Goal: Task Accomplishment & Management: Manage account settings

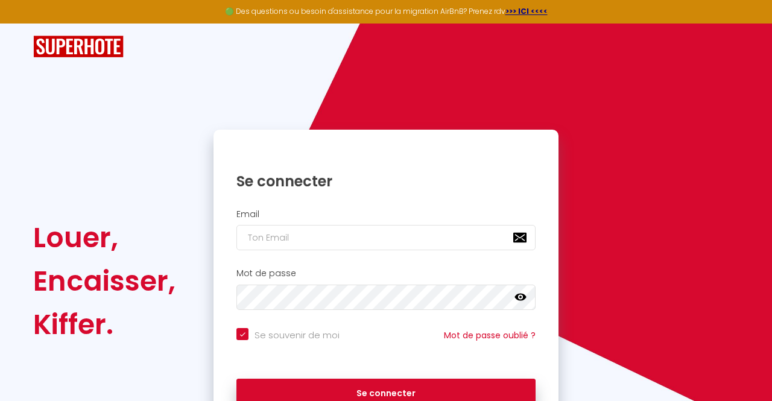
checkbox input "true"
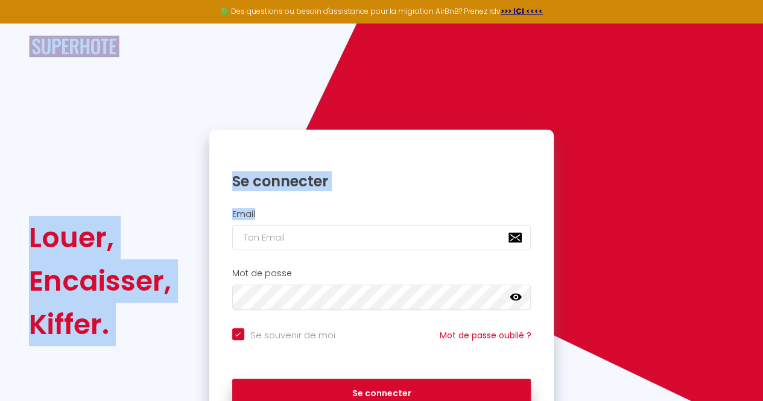
drag, startPoint x: 0, startPoint y: 0, endPoint x: 273, endPoint y: 237, distance: 361.7
click at [273, 237] on div "Louer, Encaisser, Kiffer. Se connecter Email Mot de passe false Se souvenir de …" at bounding box center [382, 228] width 706 height 409
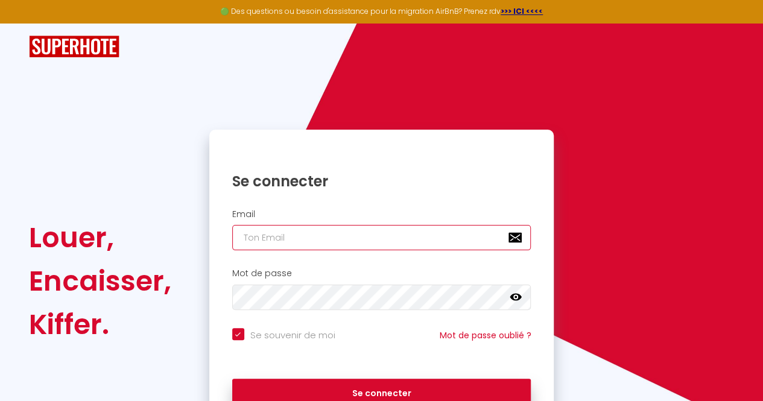
click at [273, 237] on input "email" at bounding box center [381, 237] width 299 height 25
click at [325, 232] on input "email" at bounding box center [381, 237] width 299 height 25
type input "[EMAIL_ADDRESS][DOMAIN_NAME]"
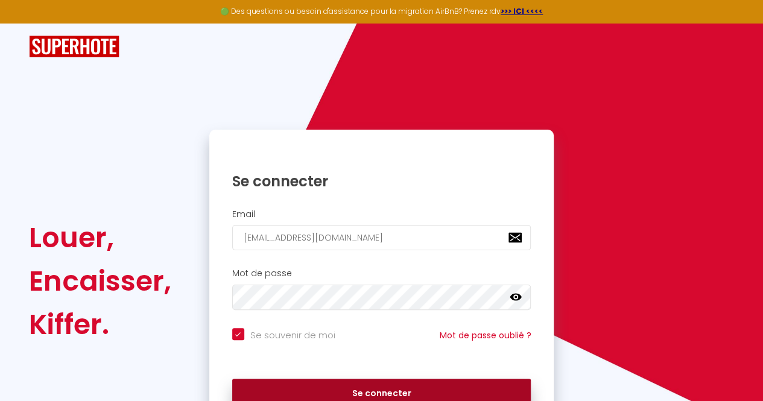
click at [328, 382] on button "Se connecter" at bounding box center [381, 394] width 299 height 30
checkbox input "true"
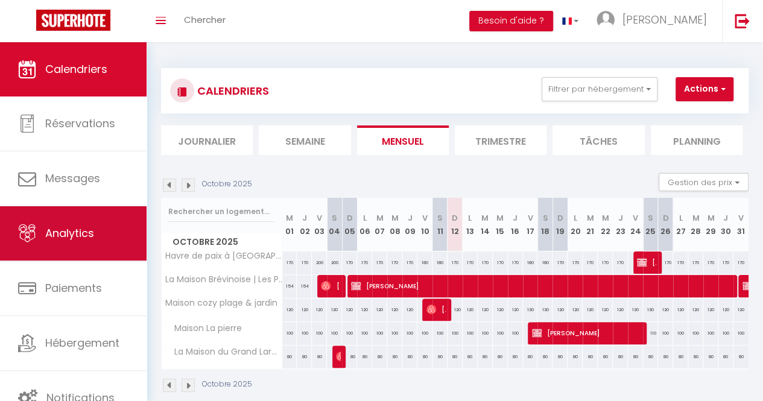
scroll to position [21, 0]
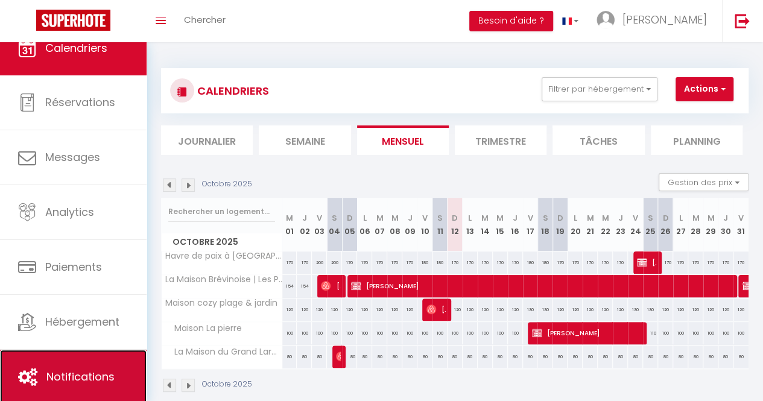
click at [66, 379] on span "Notifications" at bounding box center [80, 376] width 68 height 15
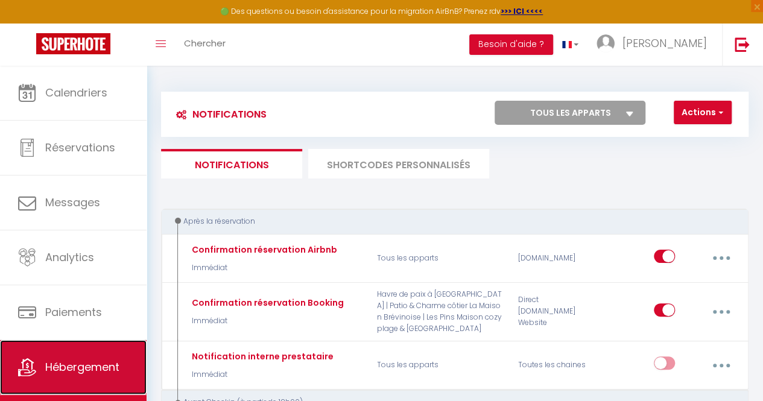
click at [82, 354] on link "Hébergement" at bounding box center [73, 367] width 147 height 54
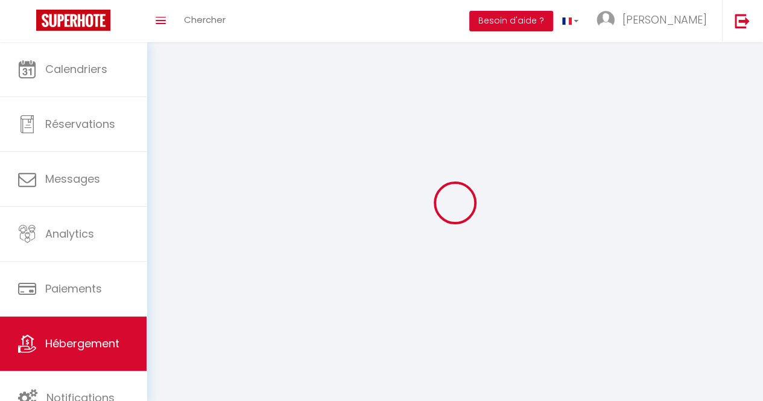
click at [82, 354] on link "Hébergement" at bounding box center [73, 344] width 147 height 54
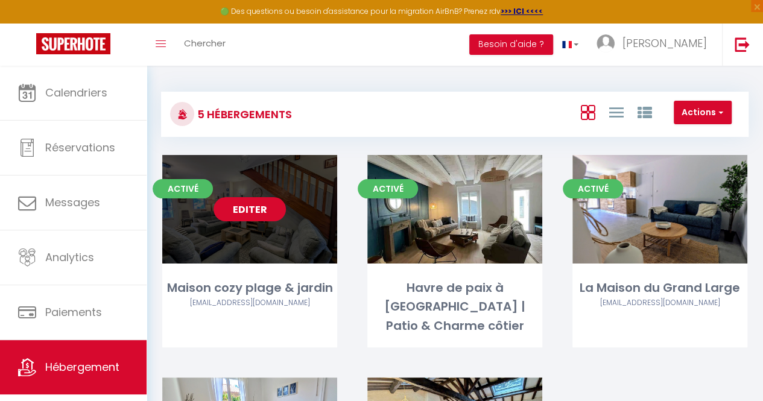
click at [241, 214] on link "Editer" at bounding box center [250, 209] width 72 height 24
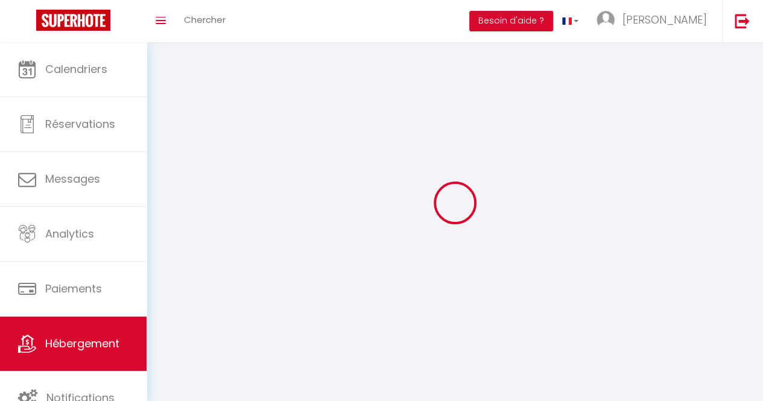
select select "28"
select select
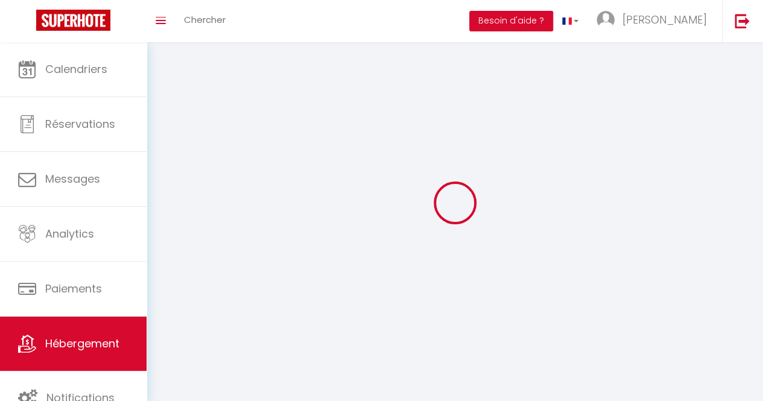
select select
checkbox input "false"
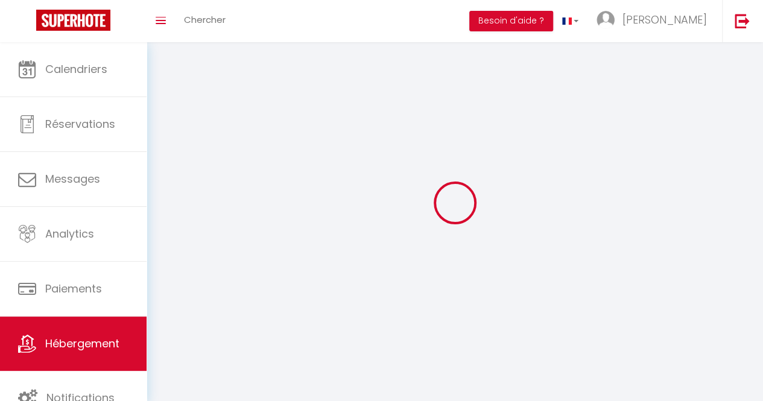
select select
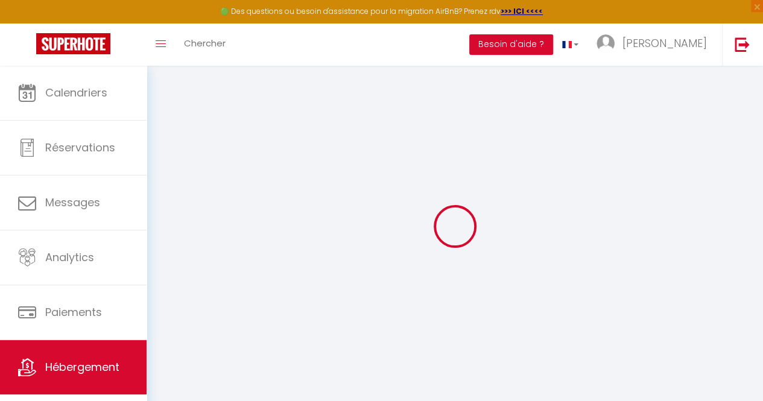
select select
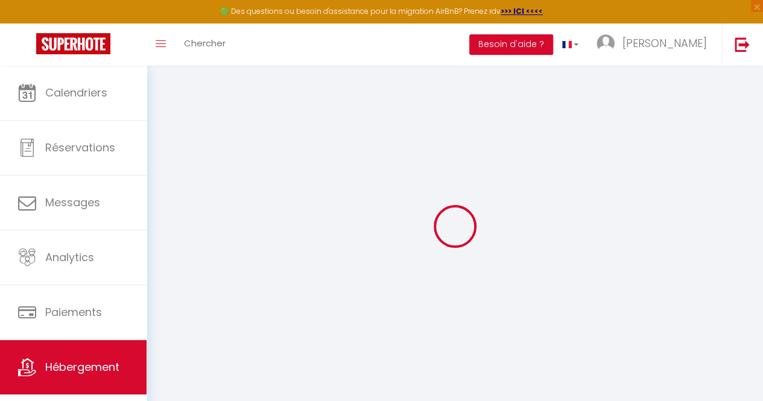
select select
checkbox input "false"
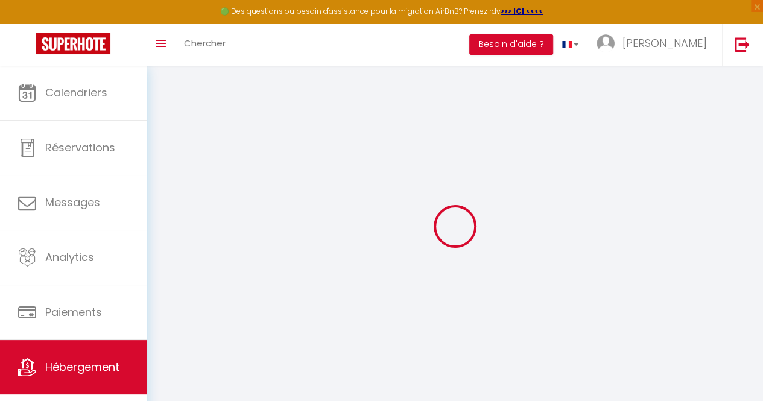
select select
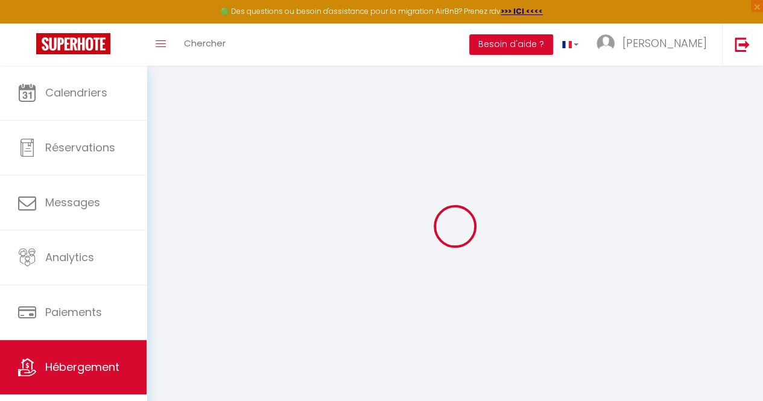
select select
checkbox input "false"
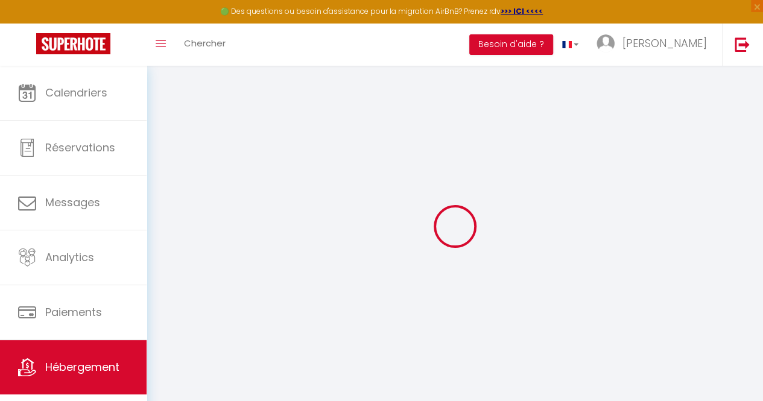
checkbox input "false"
select select
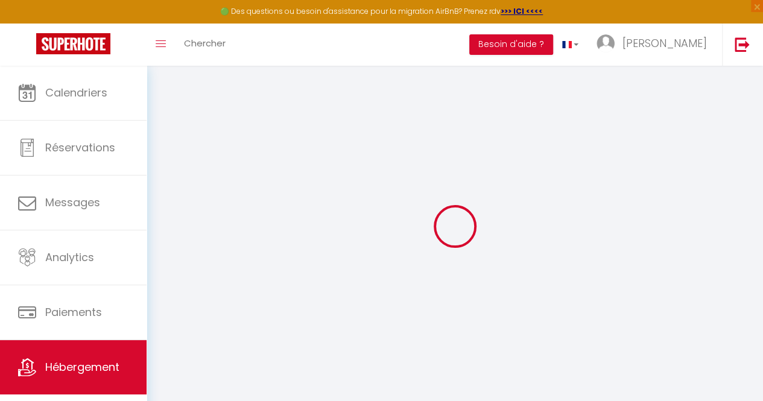
select select
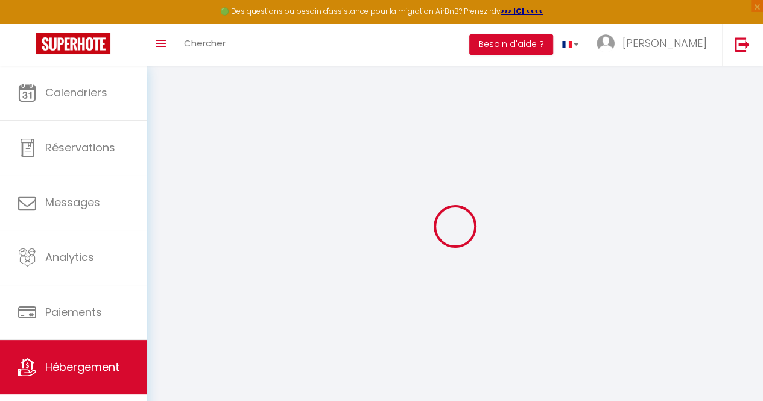
checkbox input "false"
select select
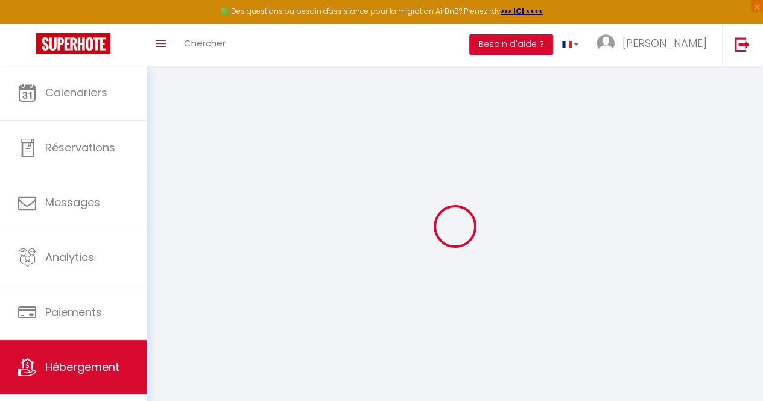
select select
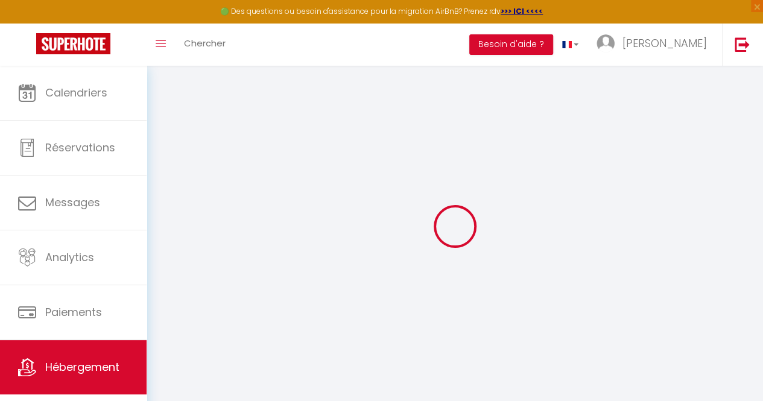
select select
checkbox input "false"
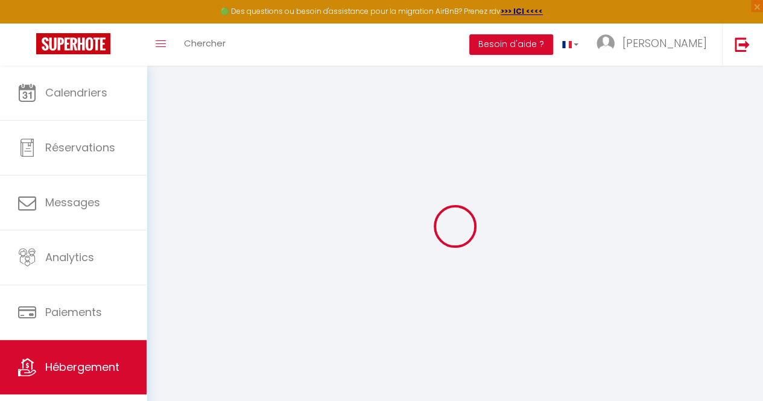
checkbox input "false"
select select
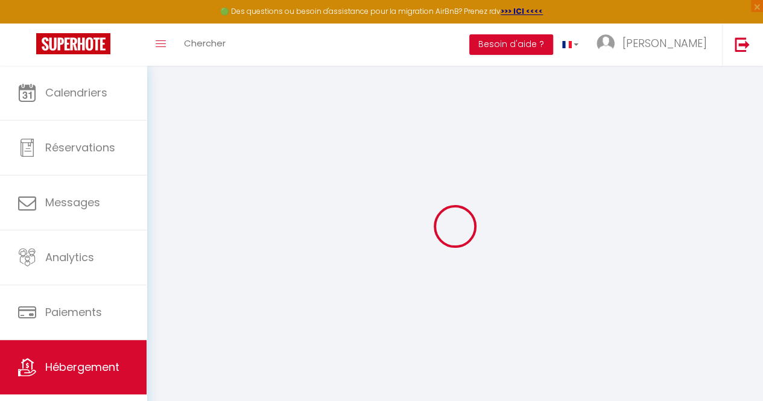
select select
checkbox input "false"
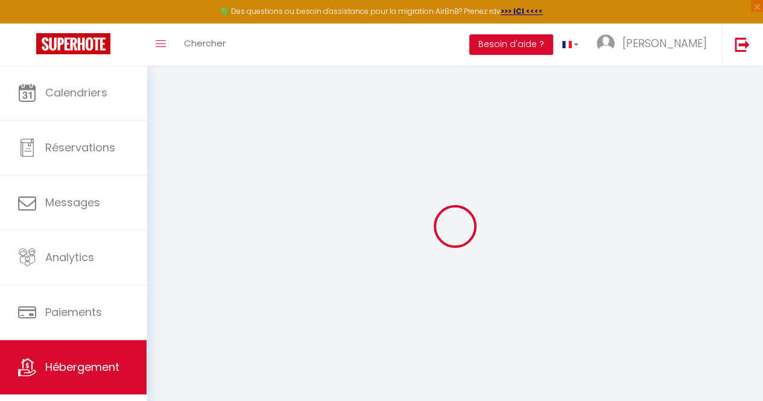
checkbox input "false"
select select
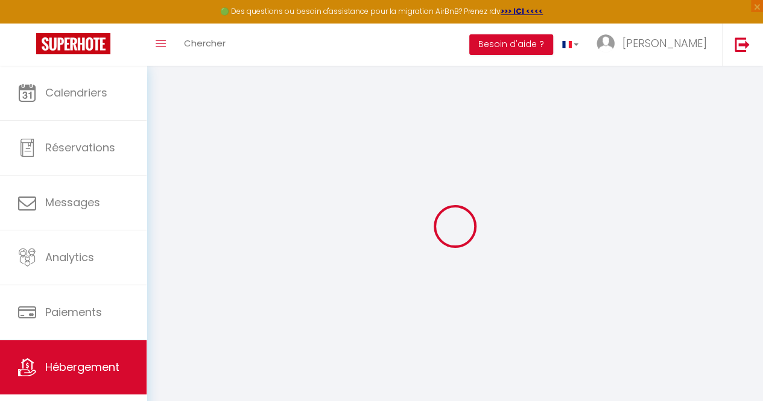
type input "Maison cozy plage & jardin"
type input "[PERSON_NAME]"
type input "Maillet"
select select "7"
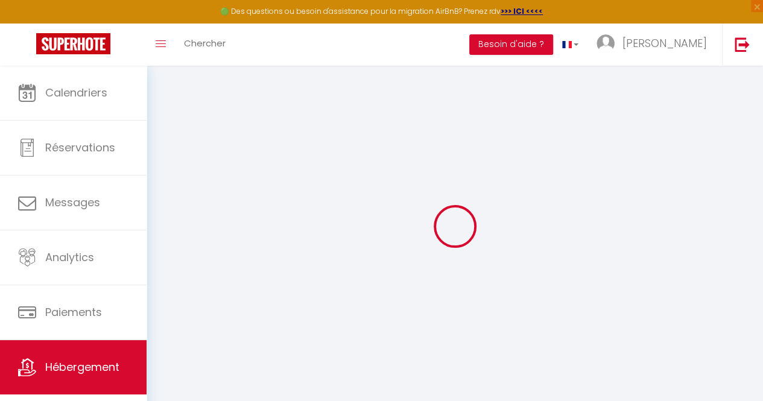
select select "4"
type input "120"
type input "12"
type input "120"
type input "800"
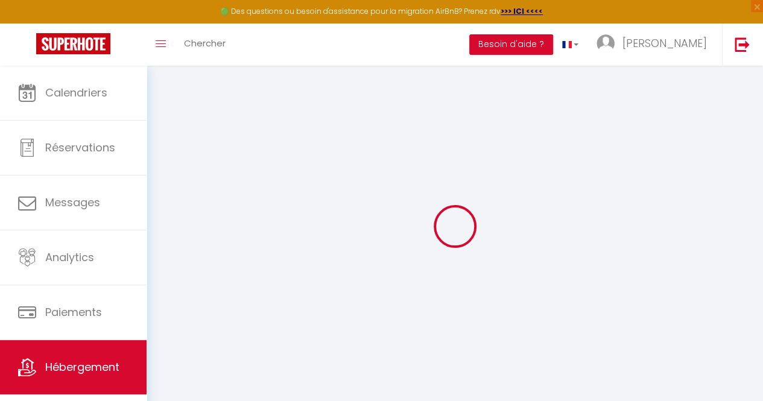
select select
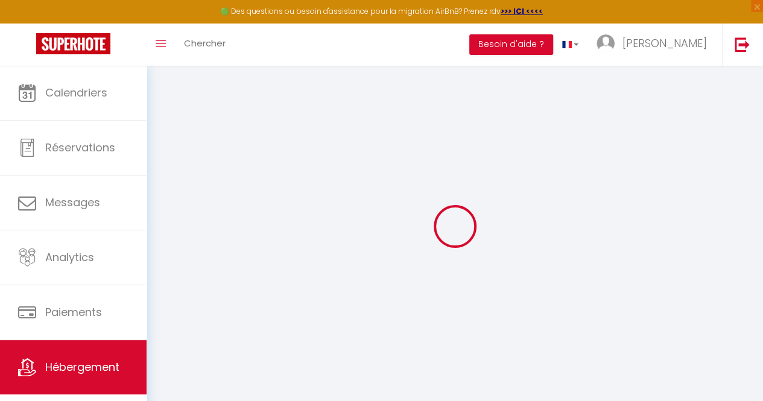
type input "[STREET_ADDRESS][PERSON_NAME]"
type input "44250"
type input "[GEOGRAPHIC_DATA]"
type input "[EMAIL_ADDRESS][DOMAIN_NAME]"
select select
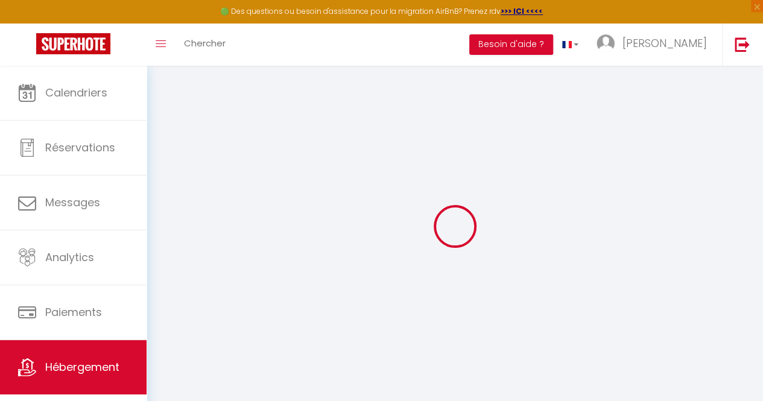
checkbox input "false"
type input "0"
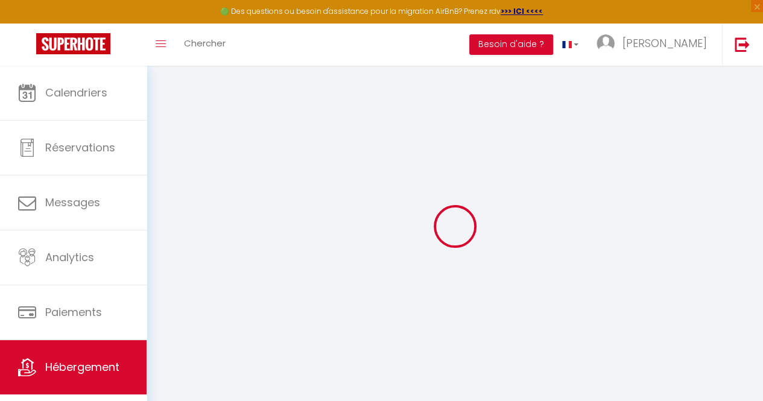
type input "0"
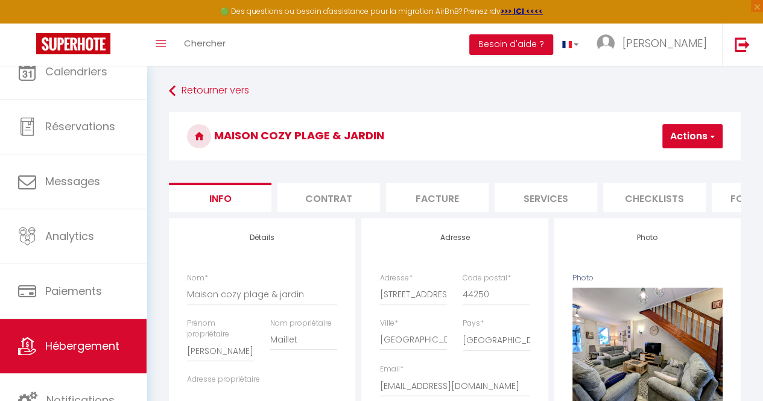
select select
checkbox input "false"
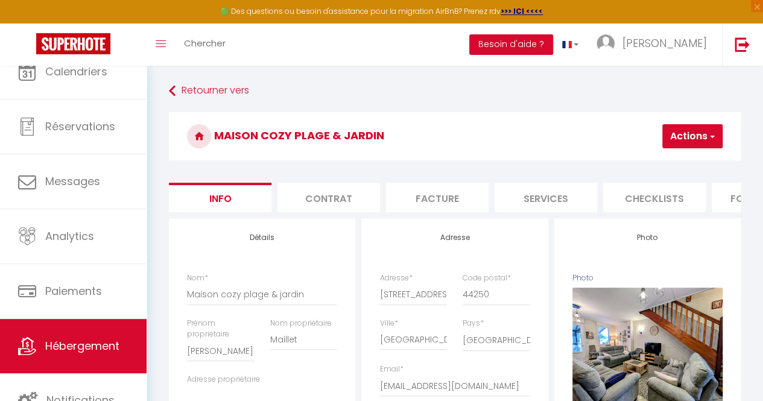
checkbox input "false"
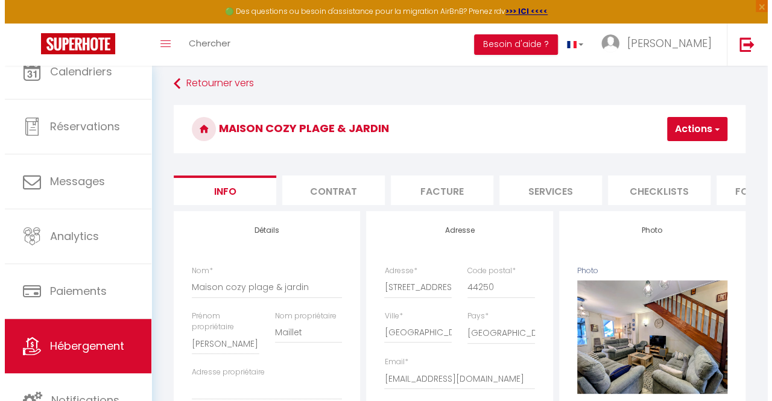
scroll to position [8, 0]
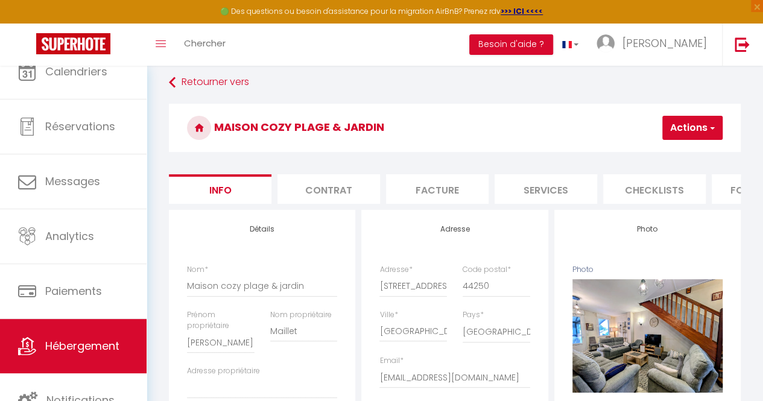
click at [648, 192] on li "Checklists" at bounding box center [654, 189] width 103 height 30
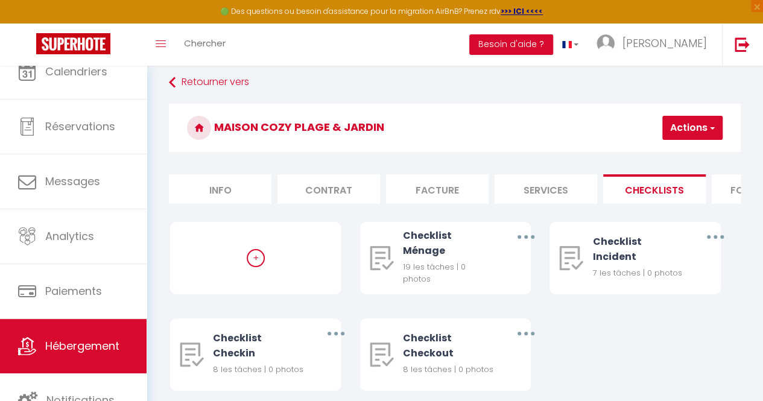
click at [648, 192] on li "Checklists" at bounding box center [654, 189] width 103 height 30
click at [431, 258] on div "Checklist Ménage" at bounding box center [448, 243] width 91 height 30
click at [523, 246] on button "button" at bounding box center [526, 237] width 32 height 23
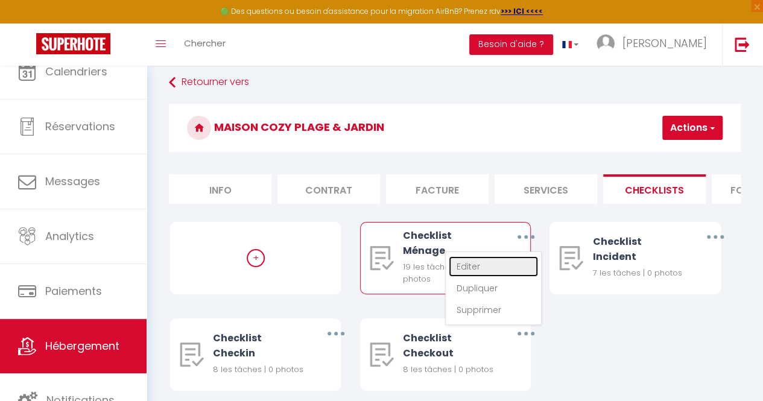
click at [497, 274] on link "Editer" at bounding box center [493, 266] width 89 height 21
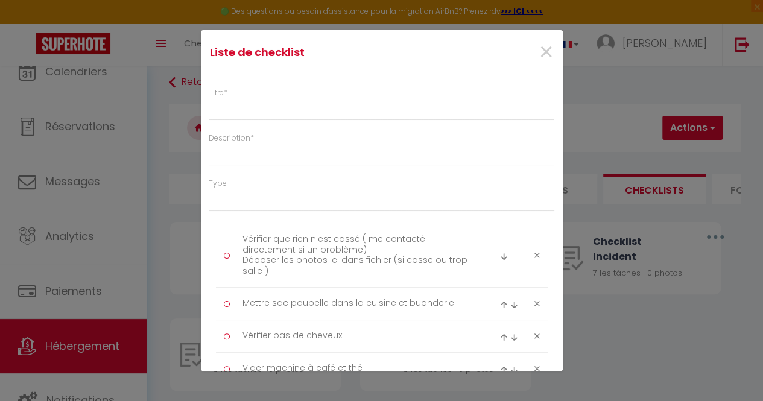
type input "Checklist Ménage"
type input "Procédure à suivre à la fin du ménage"
select select
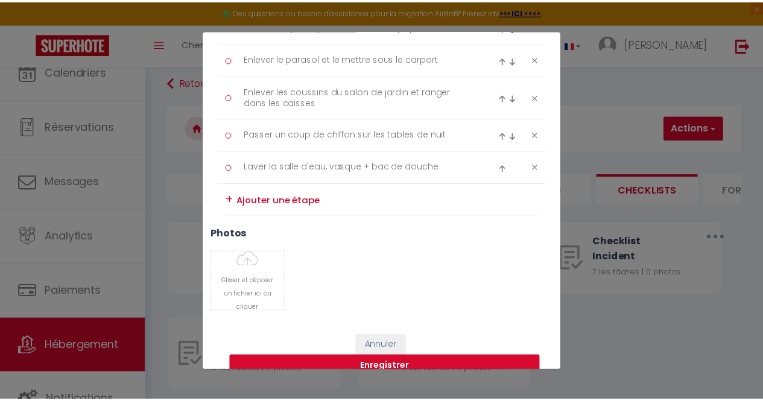
scroll to position [736, 0]
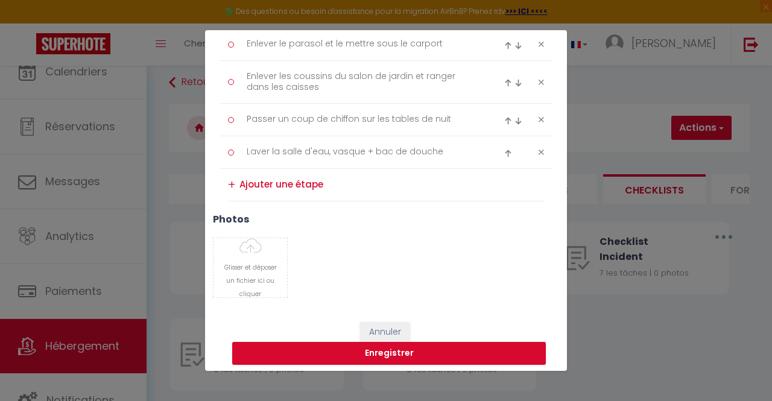
click at [259, 186] on textarea at bounding box center [391, 185] width 305 height 20
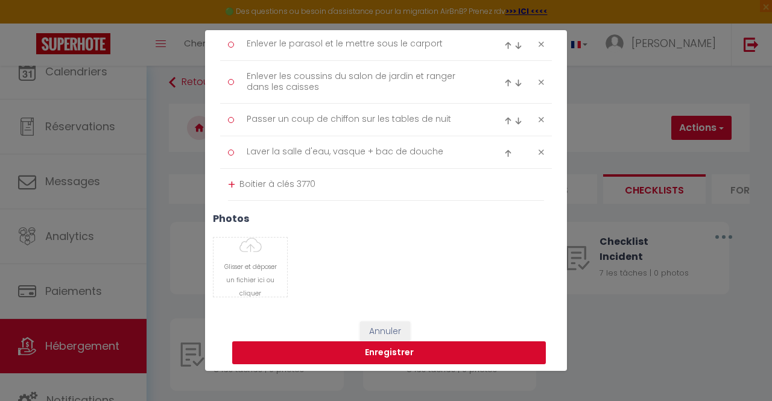
type textarea "Boitier à clés 3770"
click at [316, 347] on button "Enregistrer" at bounding box center [389, 352] width 314 height 23
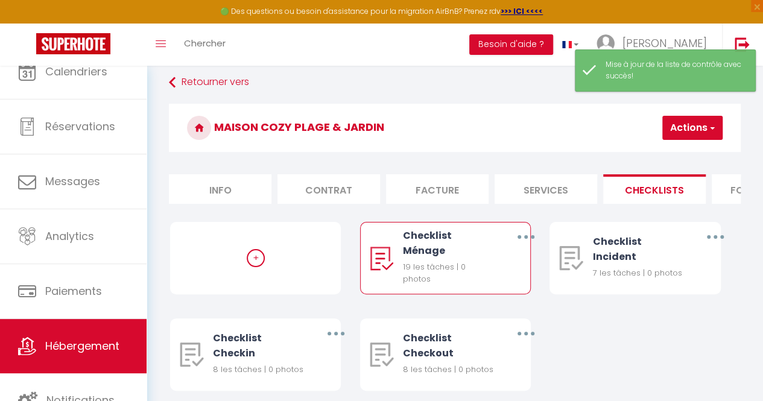
click at [470, 271] on div "19 les tâches | 0 photos" at bounding box center [448, 273] width 91 height 25
click at [518, 245] on button "button" at bounding box center [526, 237] width 32 height 23
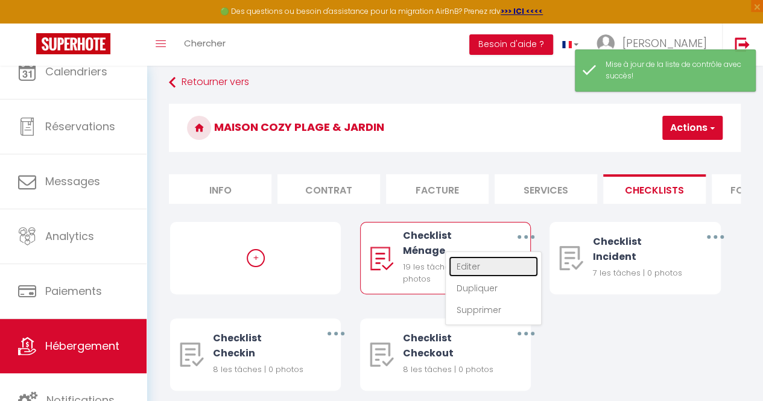
click at [493, 271] on link "Editer" at bounding box center [493, 266] width 89 height 21
type input "Checklist Ménage"
type input "Procédure à suivre à la fin du ménage"
select select "1"
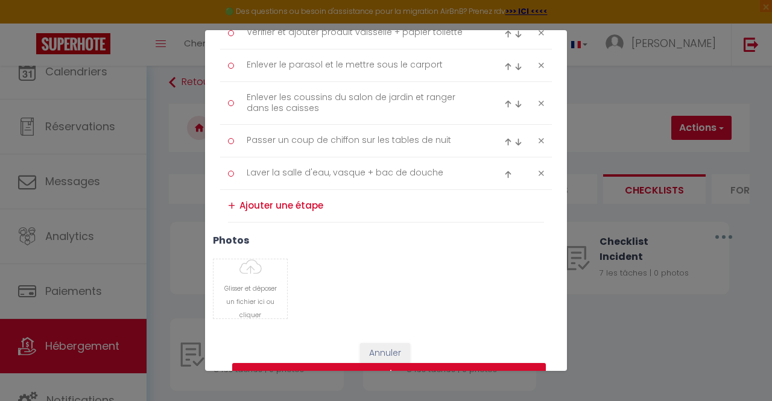
scroll to position [737, 0]
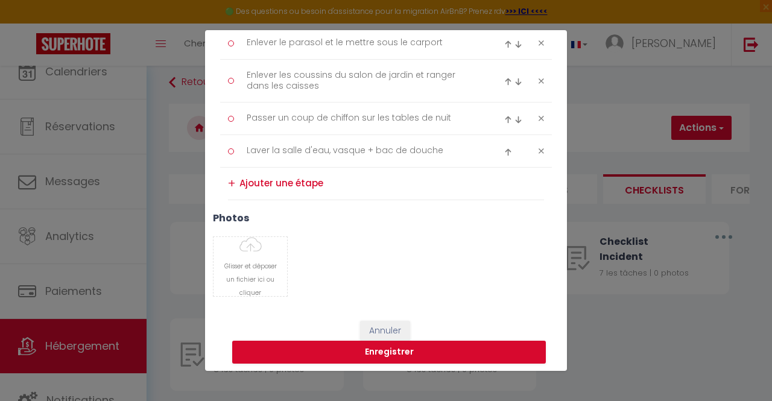
click at [284, 183] on textarea at bounding box center [391, 184] width 305 height 20
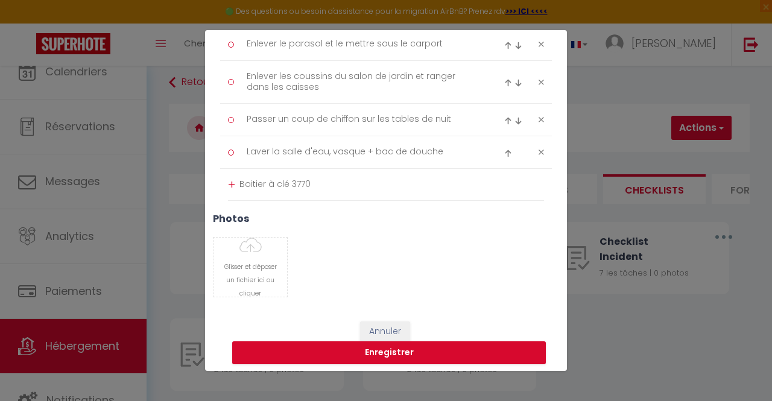
type textarea "Boitier à clé 3770"
click at [230, 176] on div "+" at bounding box center [231, 185] width 7 height 19
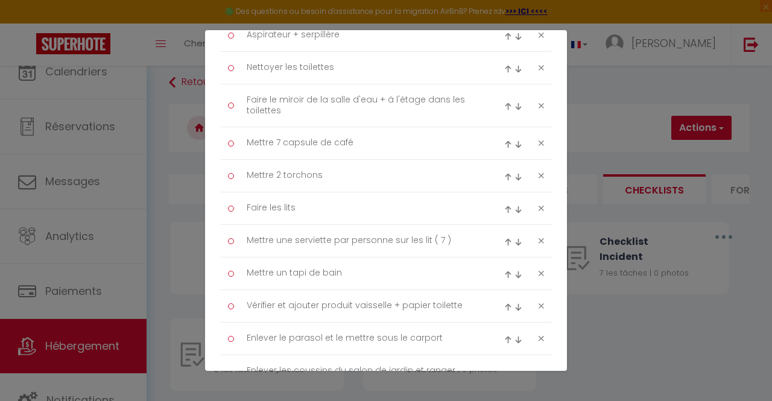
scroll to position [434, 0]
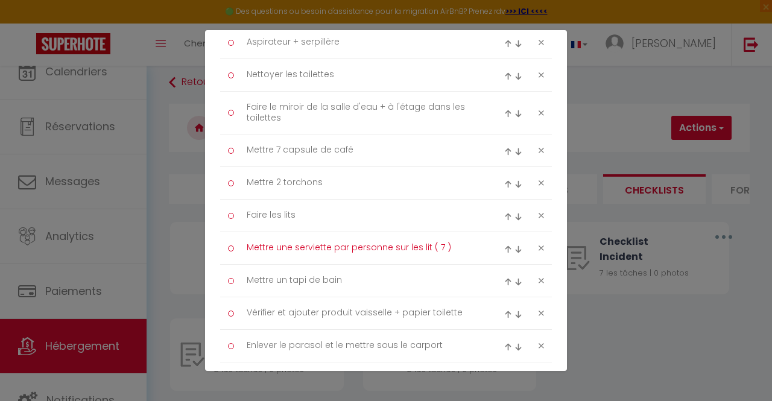
click at [451, 244] on textarea "Mettre une serviette par personne sur les lit ( 7 )" at bounding box center [361, 248] width 247 height 20
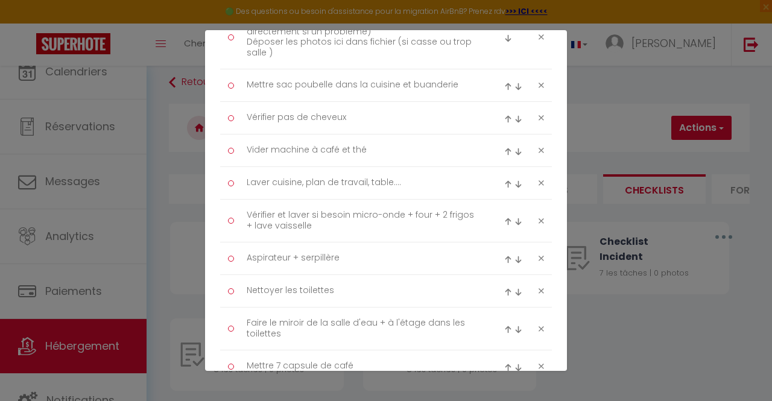
scroll to position [220, 0]
type textarea "Mettre une serviette par personne sur les lit ( 7 ), le lit de 120 celui qui es…"
click at [325, 226] on textarea "Vérifier et laver si besoin micro-onde + four + 2 frigos + lave vaisselle" at bounding box center [361, 219] width 247 height 30
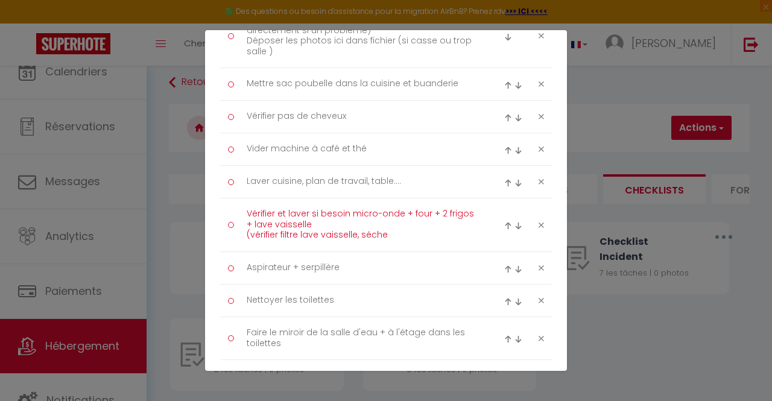
click at [371, 232] on textarea "Vérifier et laver si besoin micro-onde + four + 2 frigos + lave vaisselle (véri…" at bounding box center [361, 224] width 247 height 41
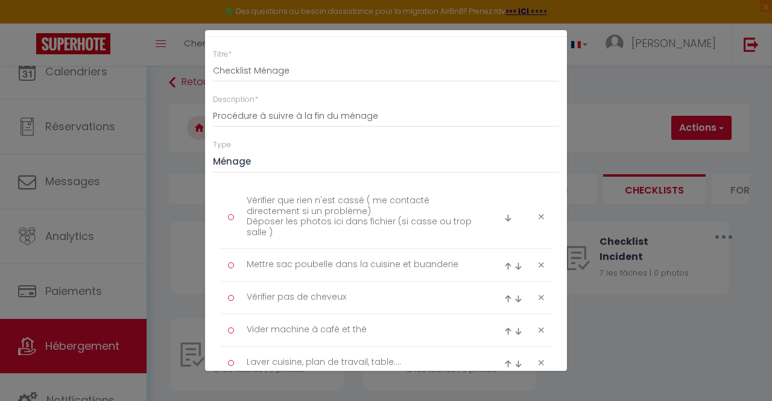
scroll to position [37, 0]
type textarea "Vérifier et laver si besoin micro-onde + four + 2 frigos + lave vaisselle (véri…"
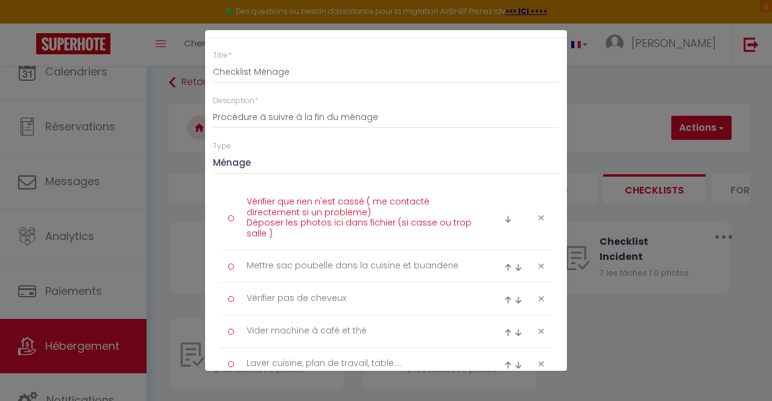
click at [267, 235] on textarea "Vérifier que rien n'est cassé ( me contacté directement si un problème) Déposer…" at bounding box center [361, 217] width 247 height 51
click at [385, 224] on textarea "Vérifier que rien n'est cassé ( me contacté directement si un problème) Déposer…" at bounding box center [361, 217] width 247 height 51
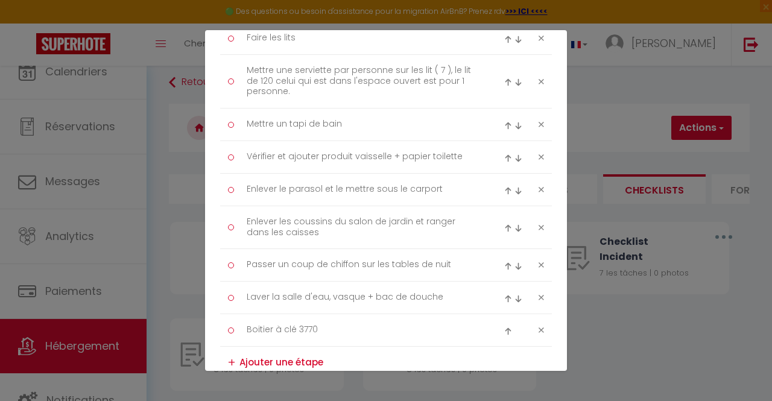
scroll to position [625, 0]
type textarea "Vérifier que rien n'est cassé ( me contacté directement si un problème) Déposer…"
click at [257, 358] on textarea at bounding box center [391, 360] width 305 height 20
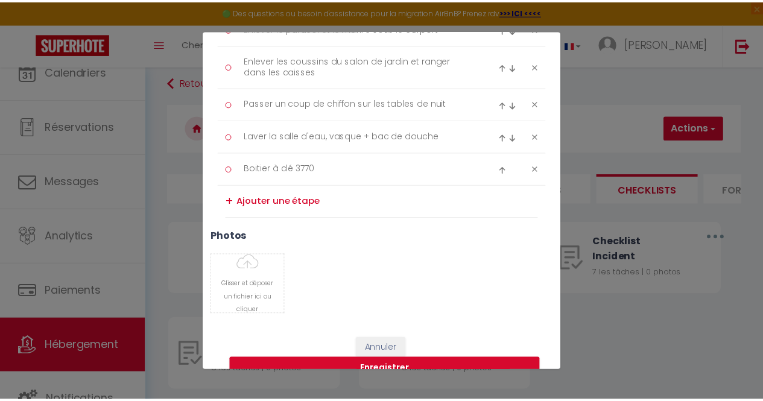
scroll to position [801, 0]
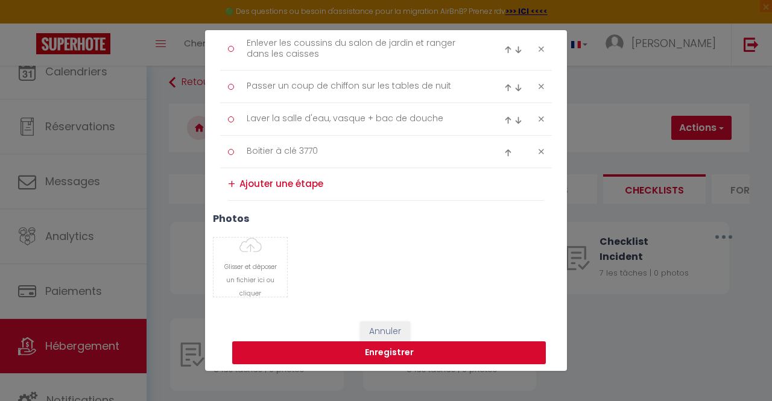
click at [317, 347] on button "Enregistrer" at bounding box center [389, 352] width 314 height 23
select select
checkbox input "false"
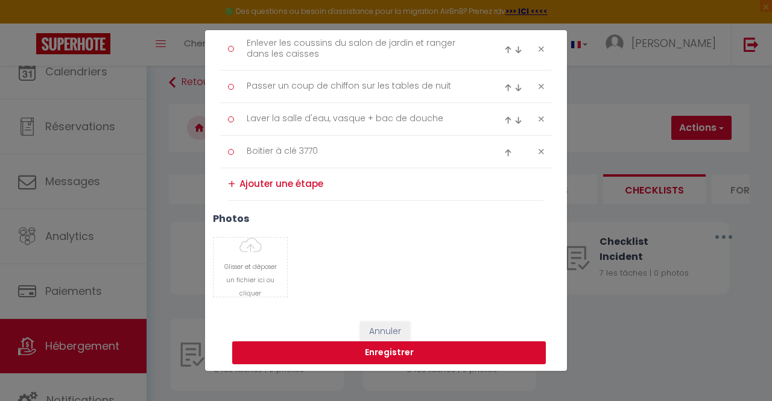
checkbox input "false"
select select
checkbox input "false"
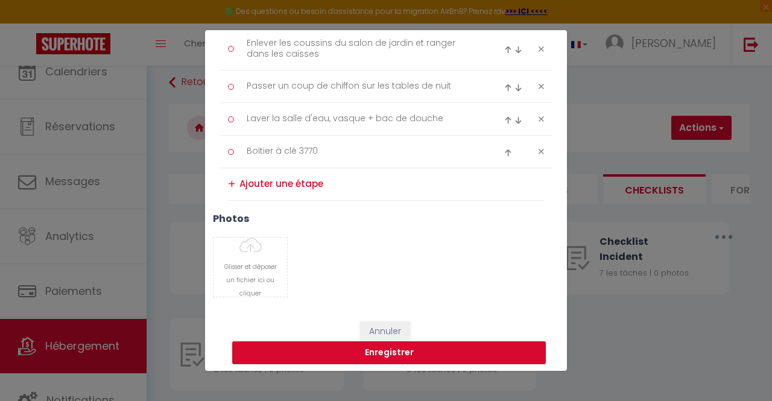
checkbox input "false"
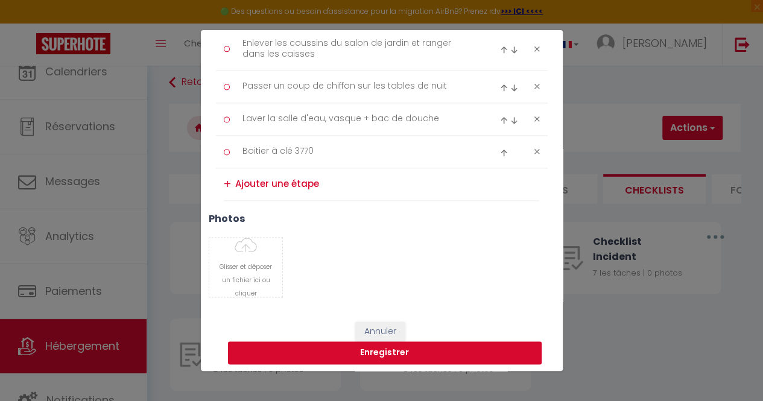
select select
checkbox input "false"
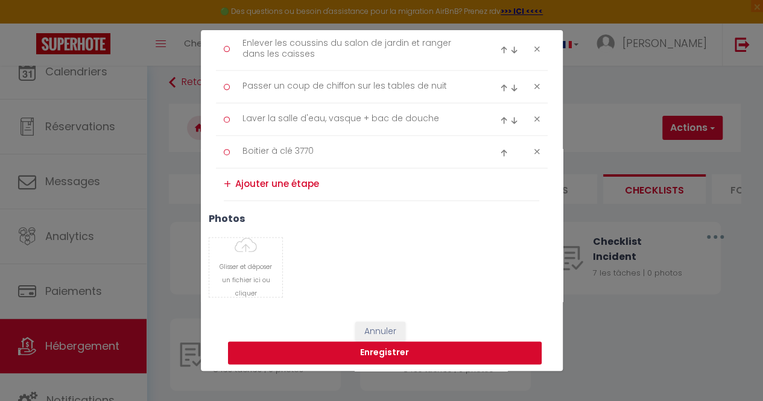
checkbox input "false"
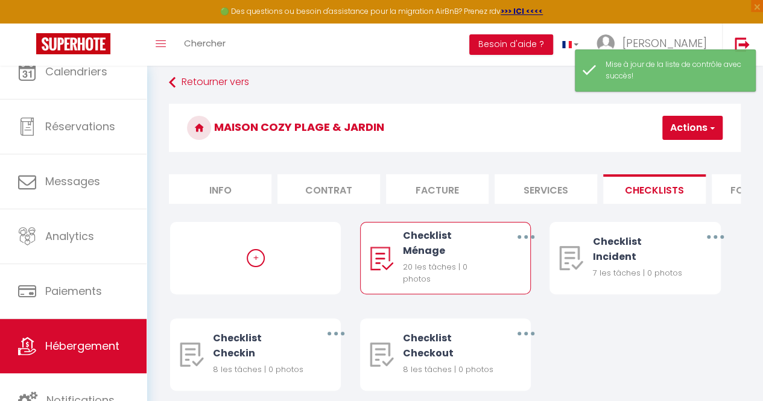
click at [219, 189] on li "Info" at bounding box center [220, 189] width 103 height 30
select select
checkbox input "false"
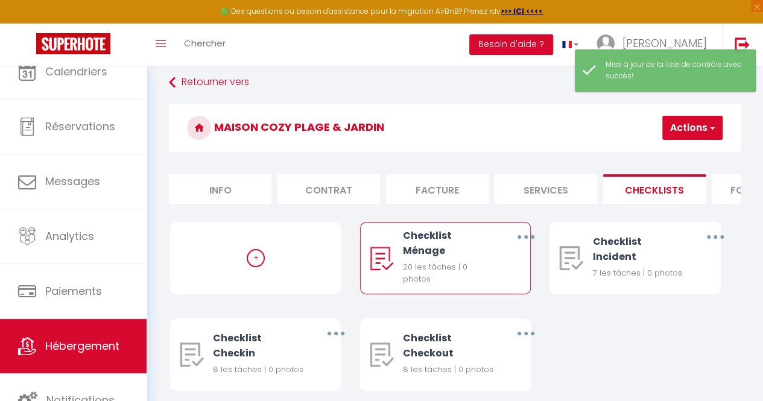
checkbox input "false"
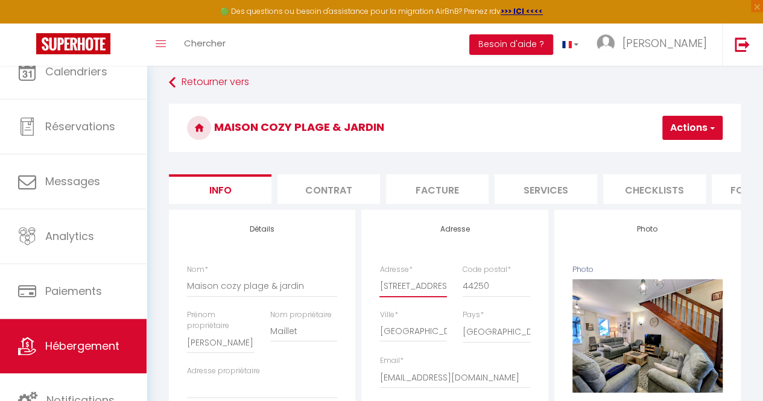
drag, startPoint x: 377, startPoint y: 296, endPoint x: 447, endPoint y: 298, distance: 70.0
click at [447, 298] on div "Adresse * [STREET_ADDRESS][PERSON_NAME]" at bounding box center [413, 286] width 83 height 45
click at [380, 296] on input "[STREET_ADDRESS][PERSON_NAME]" at bounding box center [412, 286] width 67 height 22
drag, startPoint x: 380, startPoint y: 296, endPoint x: 475, endPoint y: 296, distance: 95.3
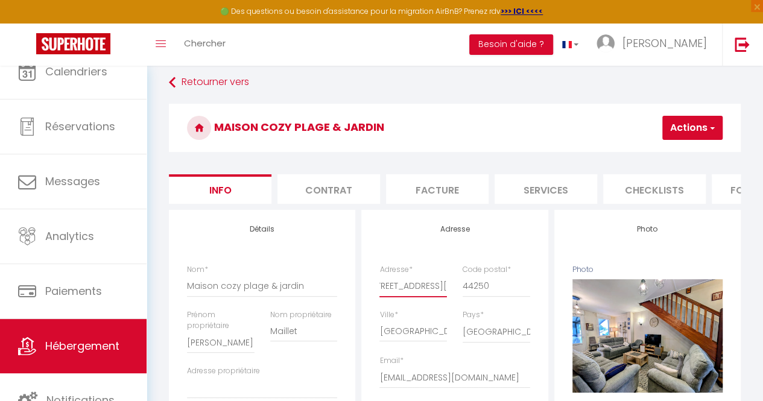
click at [475, 296] on div "Adresse * [STREET_ADDRESS][PERSON_NAME] * 44250" at bounding box center [455, 286] width 166 height 45
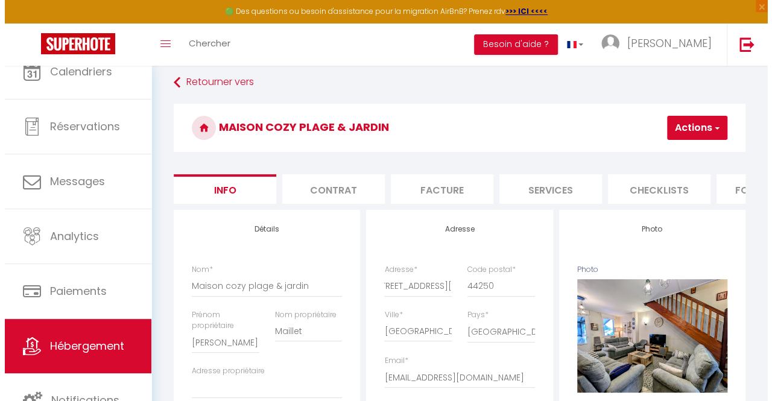
scroll to position [0, 0]
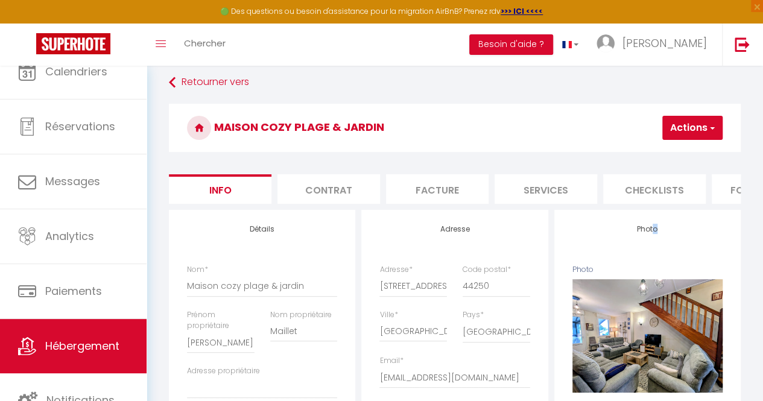
drag, startPoint x: 657, startPoint y: 224, endPoint x: 648, endPoint y: 208, distance: 18.6
click at [624, 195] on li "Checklists" at bounding box center [654, 189] width 103 height 30
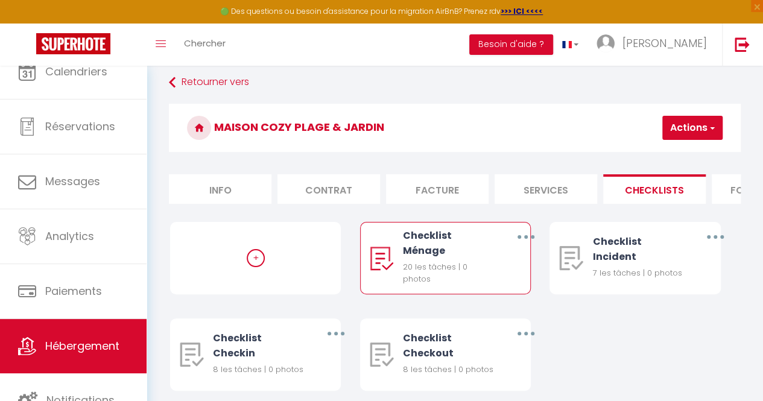
click at [428, 272] on div "20 les tâches | 0 photos" at bounding box center [448, 273] width 91 height 25
click at [520, 244] on button "button" at bounding box center [526, 237] width 32 height 23
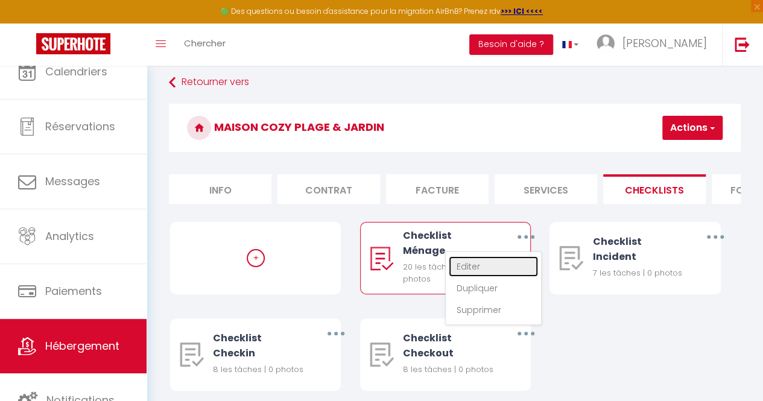
click at [480, 270] on link "Editer" at bounding box center [493, 266] width 89 height 21
type input "Checklist Ménage"
type input "Procédure à suivre à la fin du ménage"
select select "1"
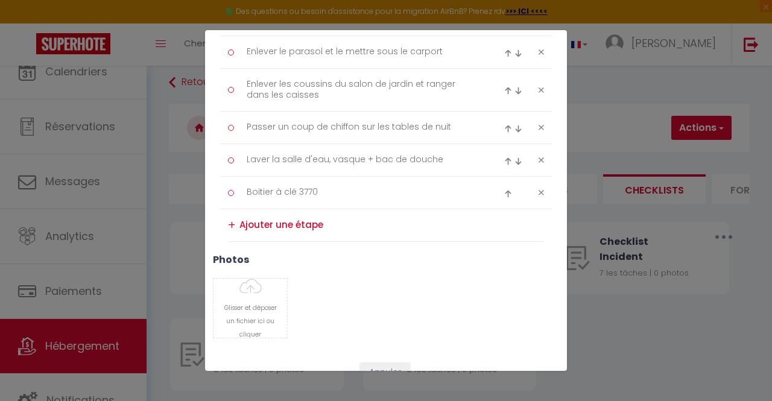
scroll to position [801, 0]
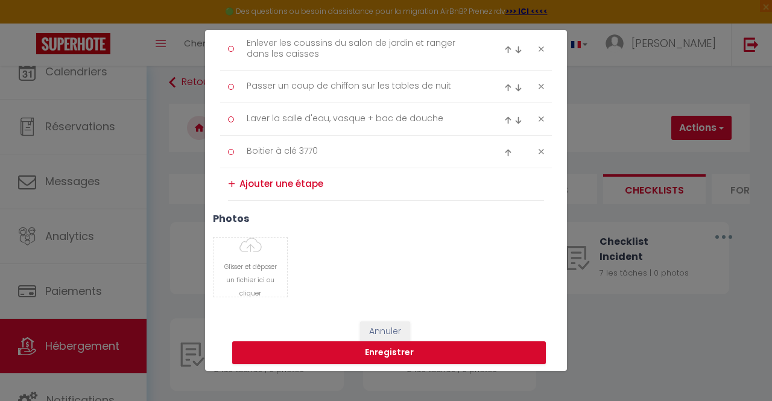
click at [271, 183] on textarea at bounding box center [391, 184] width 305 height 20
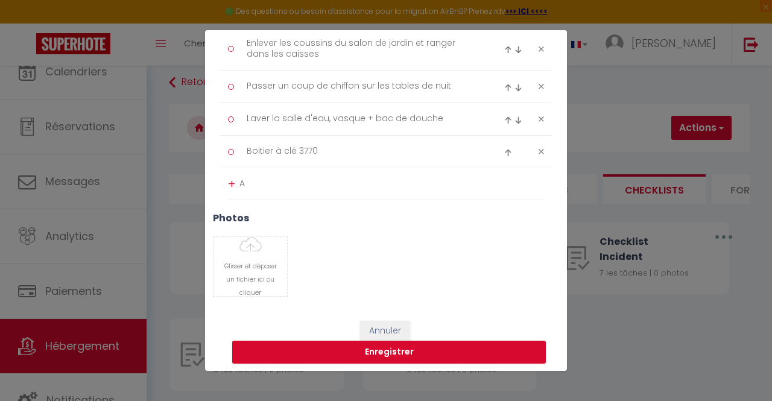
scroll to position [800, 0]
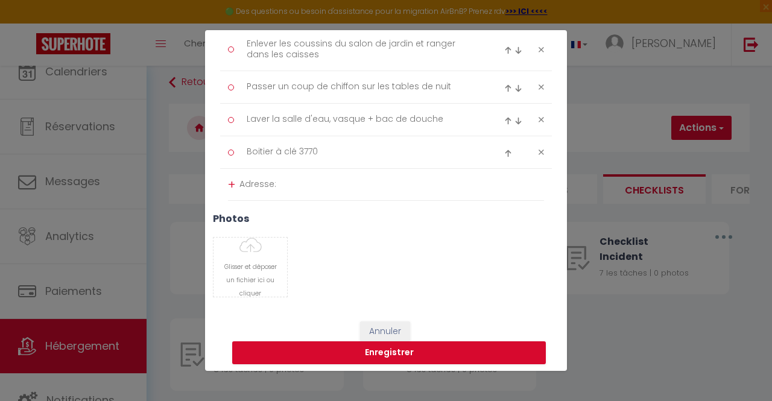
paste textarea "[STREET_ADDRESS][PERSON_NAME]"
type textarea "Adresse: [STREET_ADDRESS][PERSON_NAME] ,"
click at [232, 182] on div "+" at bounding box center [231, 185] width 7 height 19
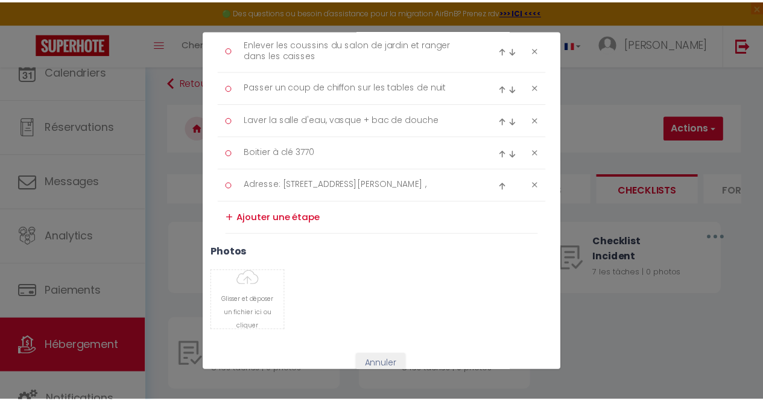
scroll to position [834, 0]
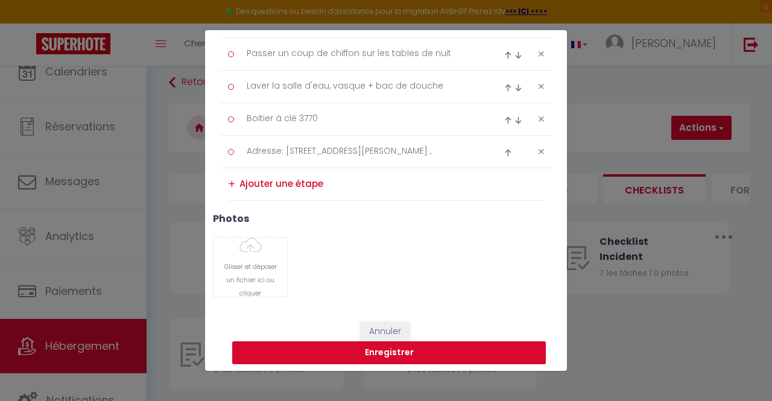
click at [422, 347] on button "Enregistrer" at bounding box center [389, 352] width 314 height 23
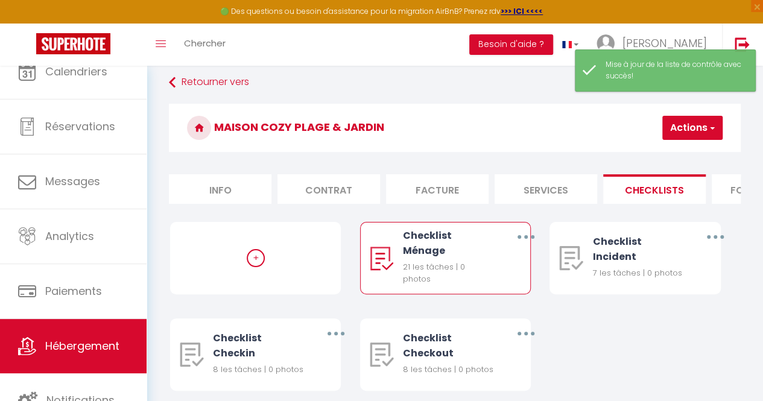
click at [220, 185] on li "Info" at bounding box center [220, 189] width 103 height 30
select select
checkbox input "false"
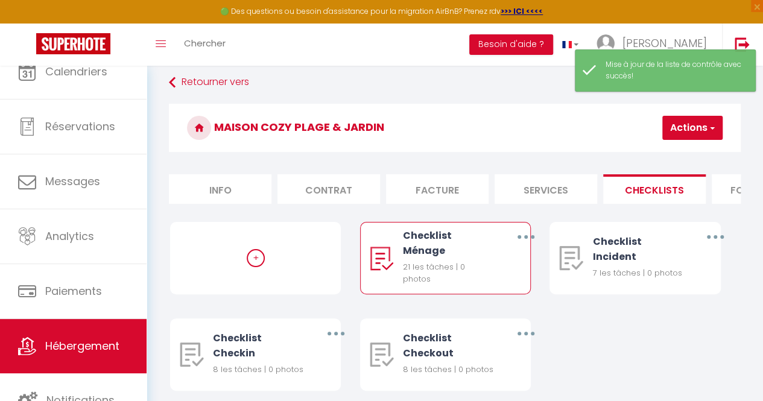
checkbox input "false"
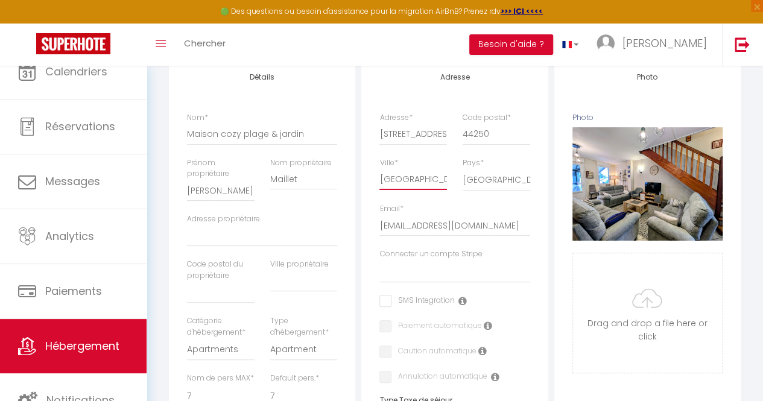
scroll to position [0, 20]
drag, startPoint x: 379, startPoint y: 186, endPoint x: 477, endPoint y: 192, distance: 97.9
click at [477, 192] on div "Ville * [GEOGRAPHIC_DATA] Pays * [GEOGRAPHIC_DATA] [GEOGRAPHIC_DATA] [GEOGRAPHI…" at bounding box center [455, 203] width 166 height 92
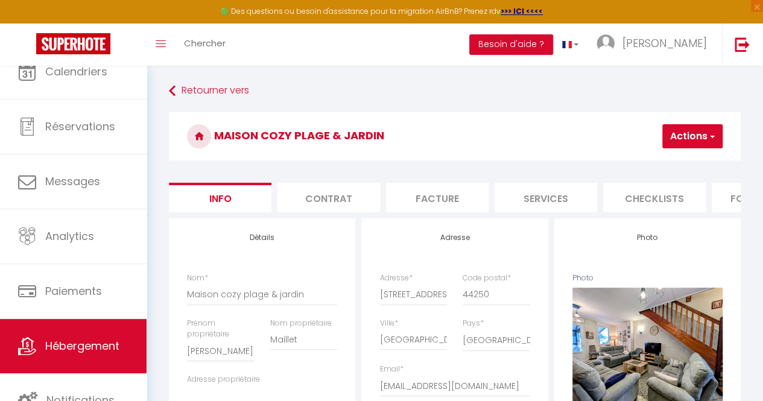
click at [561, 203] on li "Services" at bounding box center [546, 198] width 103 height 30
select select
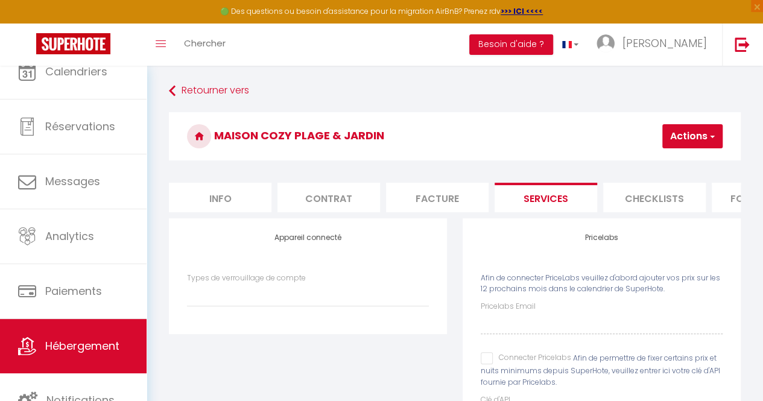
click at [634, 194] on li "Checklists" at bounding box center [654, 198] width 103 height 30
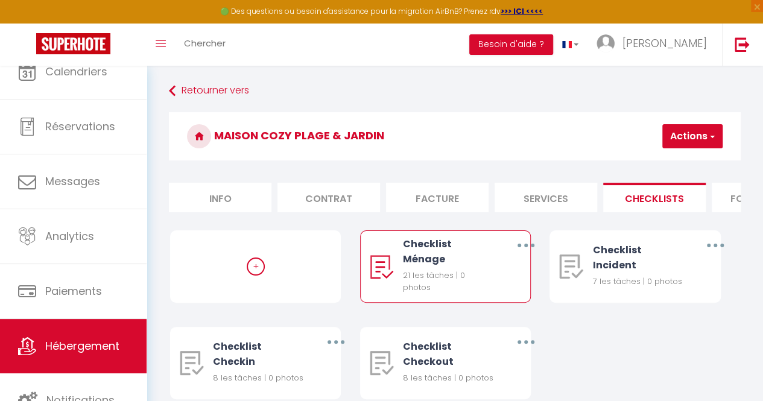
click at [522, 250] on button "button" at bounding box center [526, 245] width 32 height 23
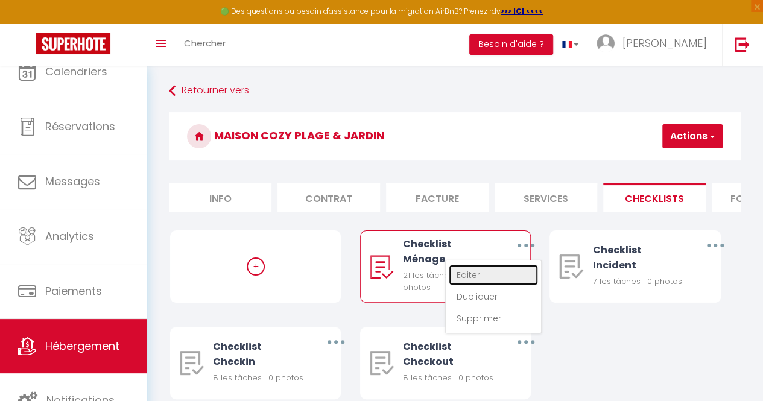
click at [496, 283] on link "Editer" at bounding box center [493, 275] width 89 height 21
type input "Checklist Ménage"
type input "Procédure à suivre à la fin du ménage"
select select "1"
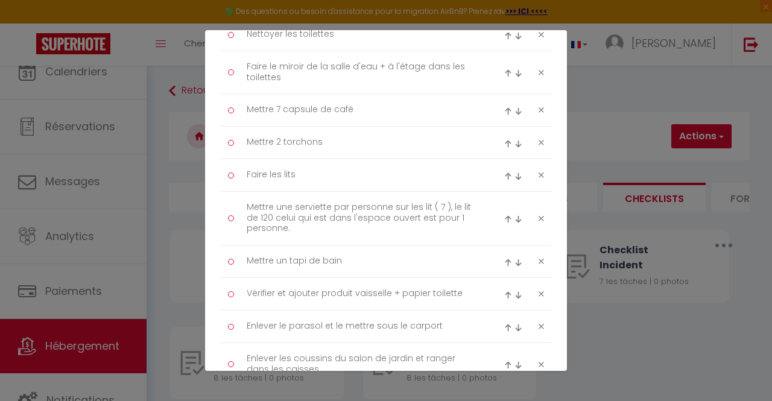
scroll to position [834, 0]
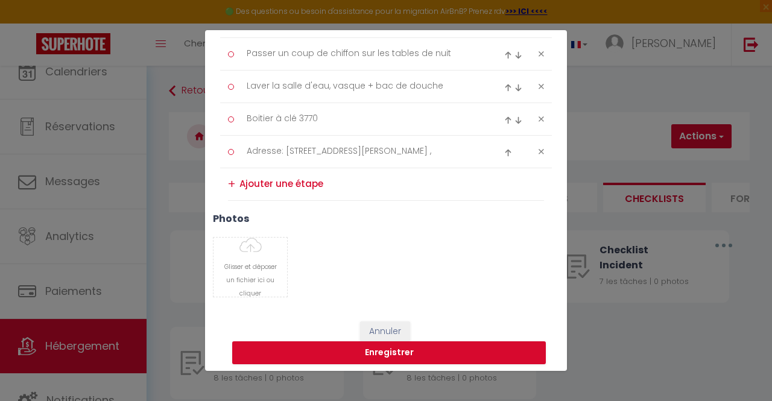
click at [299, 182] on textarea at bounding box center [391, 184] width 305 height 20
click at [404, 147] on textarea "Adresse: [STREET_ADDRESS][PERSON_NAME] ," at bounding box center [361, 152] width 247 height 20
paste textarea "[GEOGRAPHIC_DATA]"
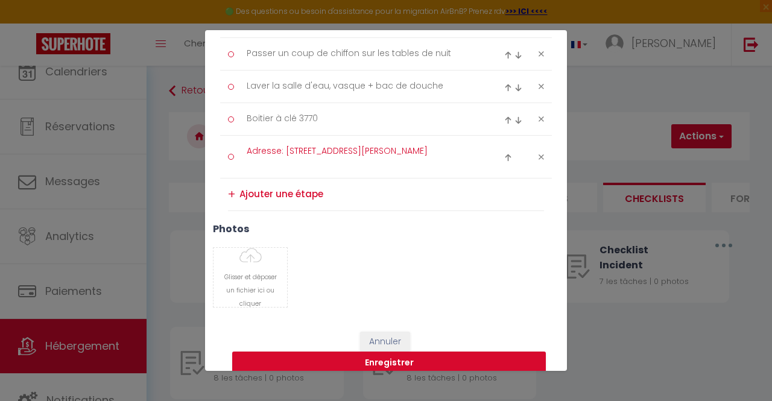
click at [394, 147] on textarea "Adresse: [STREET_ADDRESS][PERSON_NAME]" at bounding box center [361, 157] width 247 height 30
type textarea "Adresse: [STREET_ADDRESS][PERSON_NAME]"
click at [388, 251] on div "Glisser et déposer un fichier ici ou cliquer Ooops, something wrong happened. R…" at bounding box center [386, 277] width 362 height 60
click at [504, 154] on img at bounding box center [508, 158] width 8 height 8
type textarea "Adresse: [STREET_ADDRESS][PERSON_NAME]"
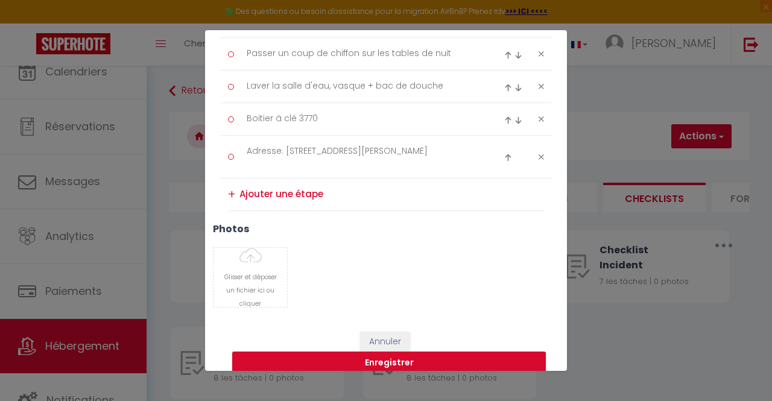
type textarea "Boitier à clé 3770"
click at [504, 121] on img at bounding box center [508, 125] width 8 height 8
type textarea "Adresse: [STREET_ADDRESS][PERSON_NAME]"
type textarea "Laver la salle d'eau, vasque + bac de douche"
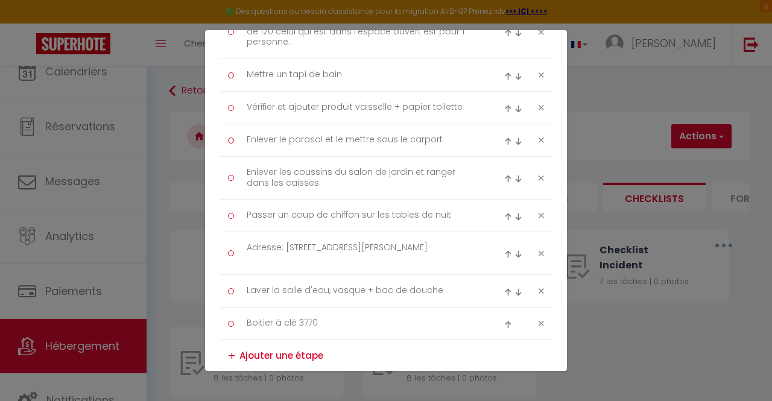
scroll to position [671, 0]
click at [504, 252] on img at bounding box center [508, 256] width 8 height 8
type textarea "Adresse: [STREET_ADDRESS][PERSON_NAME]"
type textarea "Passer un coup de chiffon sur les tables de nuit"
click at [504, 219] on img at bounding box center [508, 223] width 8 height 8
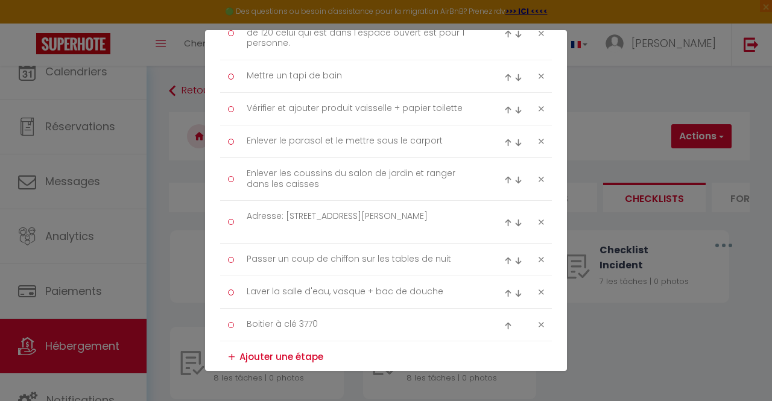
type textarea "Adresse: [STREET_ADDRESS][PERSON_NAME]"
type textarea "Enlever les coussins du salon de jardin et ranger dans les caisses"
click at [504, 176] on img at bounding box center [508, 180] width 8 height 8
type textarea "Adresse: [STREET_ADDRESS][PERSON_NAME]"
type textarea "Enlever le parasol et le mettre sous le carport"
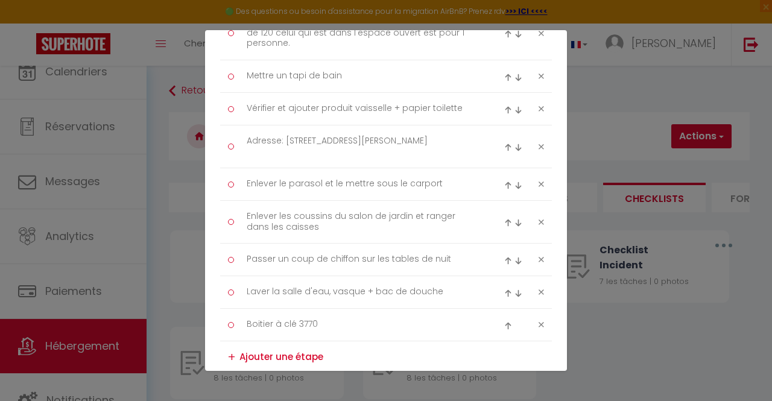
click at [504, 147] on img at bounding box center [508, 148] width 8 height 8
type textarea "Adresse: [STREET_ADDRESS][PERSON_NAME]"
type textarea "Vérifier et ajouter produit vaisselle + papier toilette"
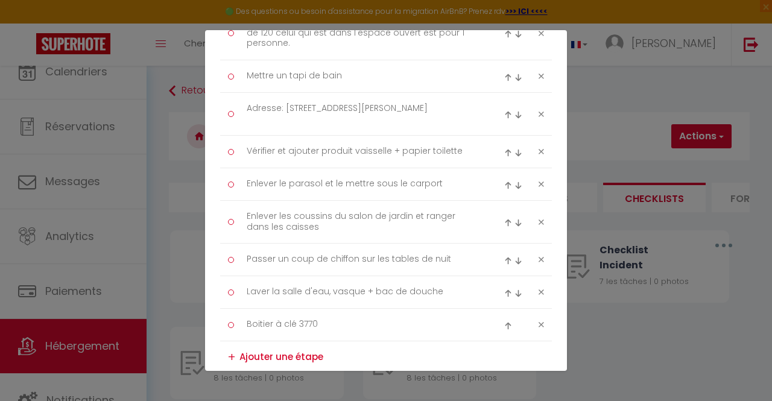
click at [504, 111] on img at bounding box center [508, 115] width 8 height 8
type textarea "Adresse: [STREET_ADDRESS][PERSON_NAME]"
type textarea "Mettre un tapi de bain"
click at [504, 78] on img at bounding box center [508, 82] width 8 height 8
type textarea "Adresse: [STREET_ADDRESS][PERSON_NAME]"
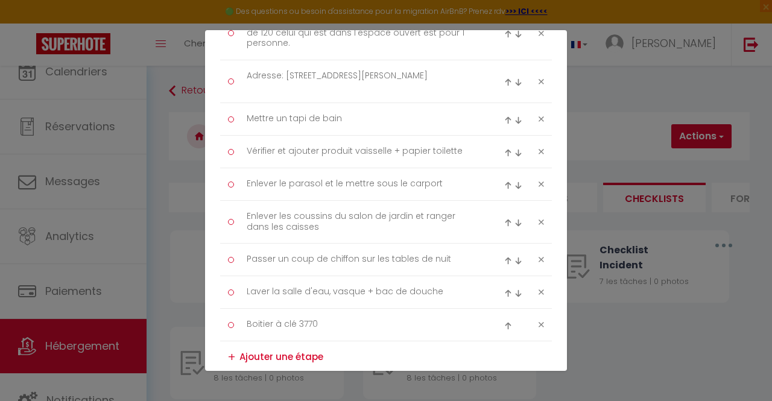
type textarea "Mettre une serviette par personne sur les lit ( 7 ), le lit de 120 celui qui es…"
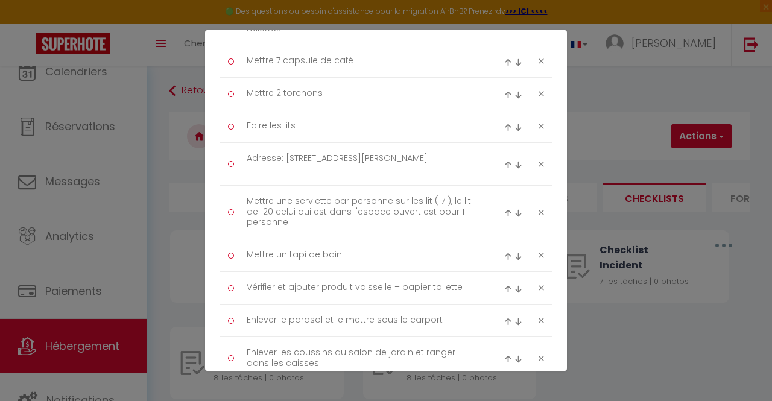
scroll to position [534, 0]
click at [504, 162] on img at bounding box center [508, 166] width 8 height 8
type textarea "Adresse: [STREET_ADDRESS][PERSON_NAME]"
type textarea "Faire les lits"
click at [504, 130] on img at bounding box center [508, 133] width 8 height 8
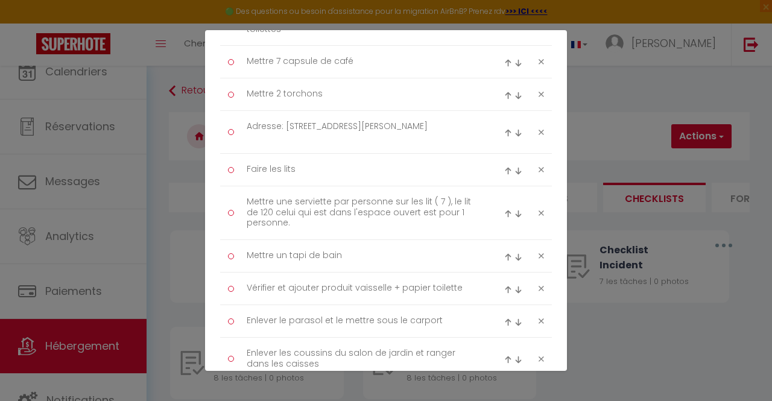
type textarea "Adresse: [STREET_ADDRESS][PERSON_NAME]"
type textarea "Mettre 2 torchons"
click at [504, 97] on img at bounding box center [508, 101] width 8 height 8
type textarea "Adresse: [STREET_ADDRESS][PERSON_NAME]"
type textarea "Mettre 7 capsule de café"
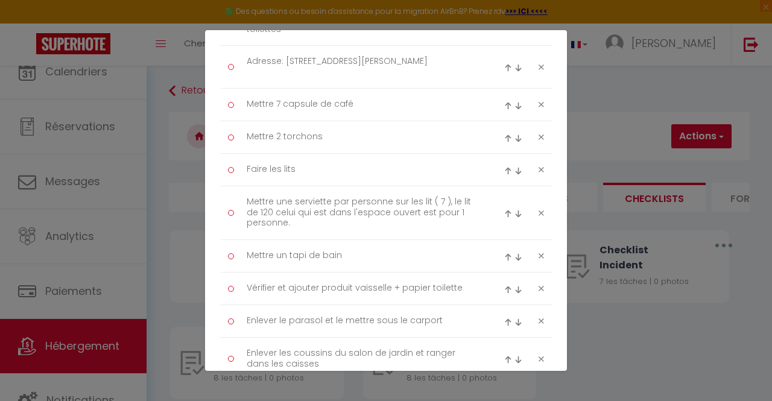
click at [504, 64] on img at bounding box center [508, 68] width 8 height 8
type textarea "Adresse: [STREET_ADDRESS][PERSON_NAME]"
type textarea "Faire le miroir de la salle d'eau + à l'étage dans les toilettes"
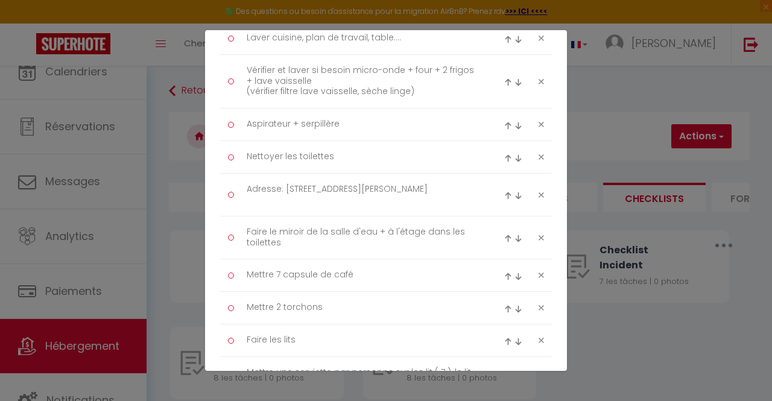
scroll to position [359, 0]
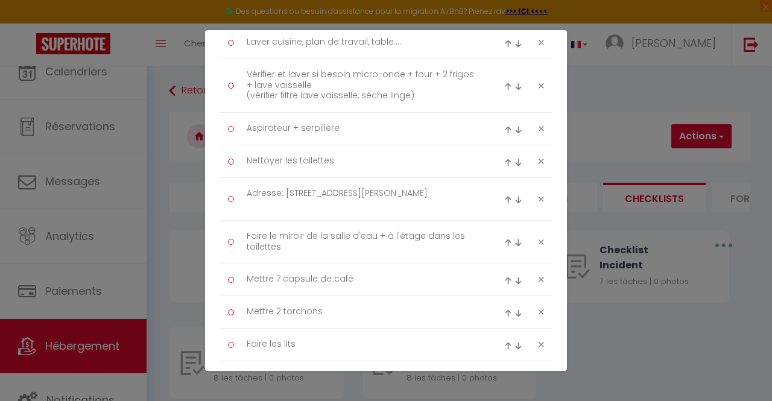
click at [504, 196] on img at bounding box center [508, 200] width 8 height 8
type textarea "Adresse: [STREET_ADDRESS][PERSON_NAME]"
type textarea "Nettoyer les toilettes"
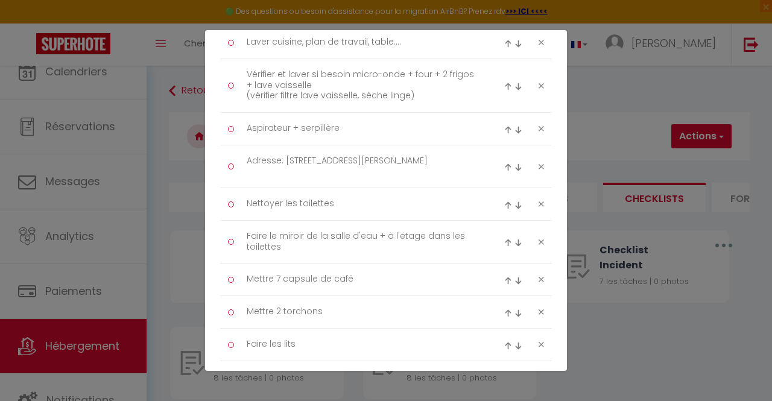
click at [504, 168] on img at bounding box center [508, 167] width 8 height 8
type textarea "Adresse: [STREET_ADDRESS][PERSON_NAME]"
type textarea "Aspirateur + serpillère"
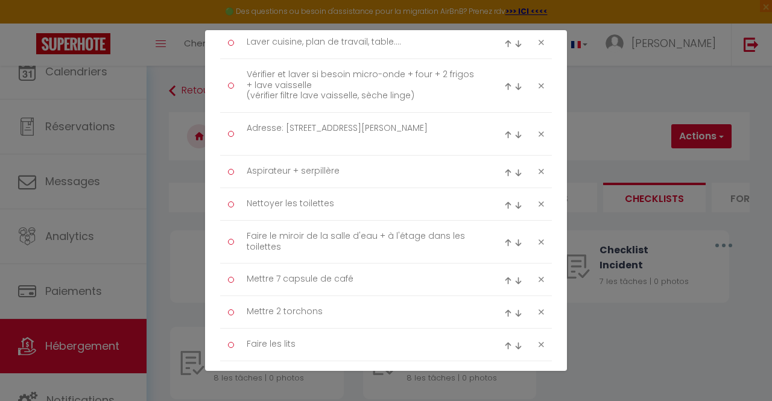
click at [504, 133] on img at bounding box center [508, 135] width 8 height 8
type textarea "Adresse: [STREET_ADDRESS][PERSON_NAME]"
type textarea "Vérifier et laver si besoin micro-onde + four + 2 frigos + lave vaisselle (véri…"
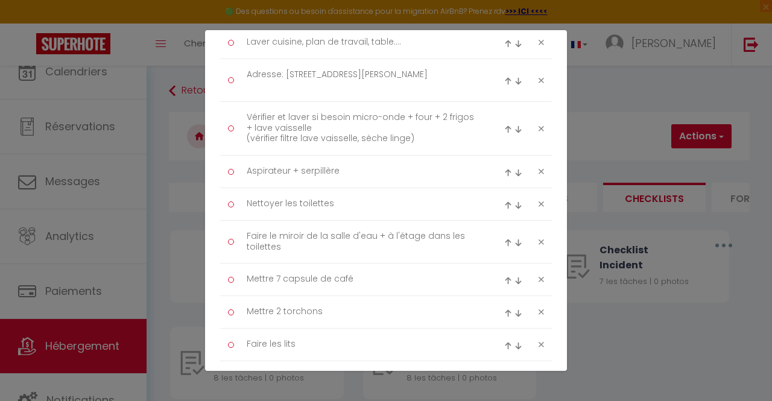
click at [504, 81] on img at bounding box center [508, 81] width 8 height 8
type textarea "Adresse: [STREET_ADDRESS][PERSON_NAME]"
type textarea "Laver cuisine, plan de travail, table...."
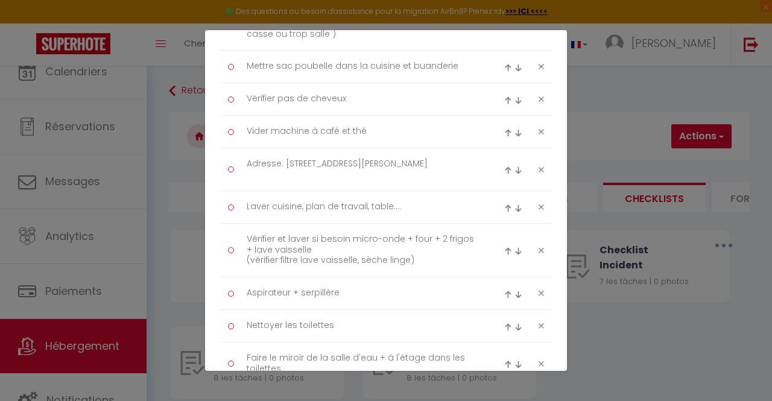
scroll to position [236, 0]
click at [504, 167] on img at bounding box center [508, 171] width 8 height 8
type textarea "Adresse: [STREET_ADDRESS][PERSON_NAME]"
type textarea "Vider machine à café et thé"
click at [504, 136] on img at bounding box center [508, 139] width 8 height 8
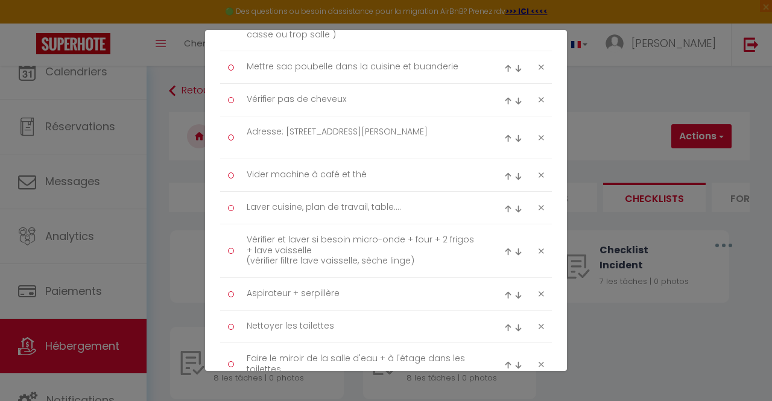
type textarea "Adresse: [STREET_ADDRESS][PERSON_NAME]"
type textarea "Vérifier pas de cheveux"
click at [504, 106] on img at bounding box center [508, 106] width 8 height 8
type textarea "Adresse: [STREET_ADDRESS][PERSON_NAME]"
type textarea "Mettre sac poubelle dans la cuisine et buanderie"
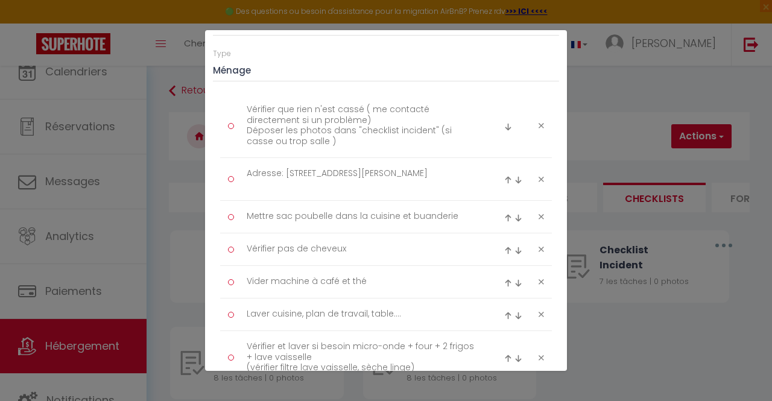
scroll to position [129, 0]
click at [504, 182] on img at bounding box center [508, 181] width 8 height 8
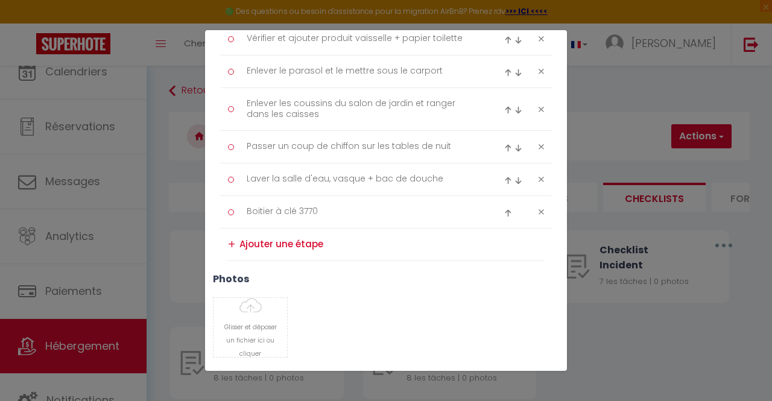
scroll to position [844, 0]
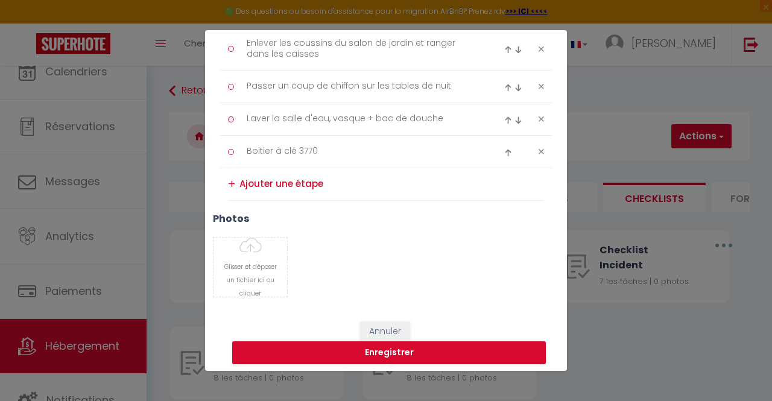
click at [504, 149] on img at bounding box center [508, 153] width 8 height 8
click at [504, 116] on img at bounding box center [508, 120] width 8 height 8
click at [504, 86] on img at bounding box center [508, 88] width 8 height 8
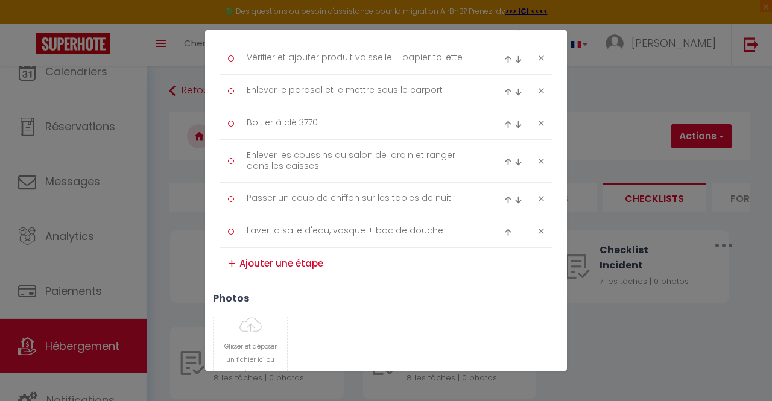
scroll to position [764, 0]
click at [504, 121] on img at bounding box center [508, 125] width 8 height 8
click at [504, 89] on img at bounding box center [508, 93] width 8 height 8
click at [504, 59] on img at bounding box center [508, 60] width 8 height 8
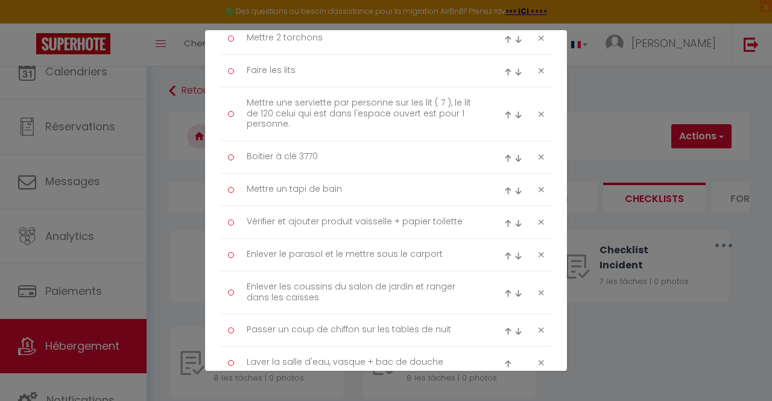
scroll to position [632, 0]
click at [504, 155] on img at bounding box center [508, 159] width 8 height 8
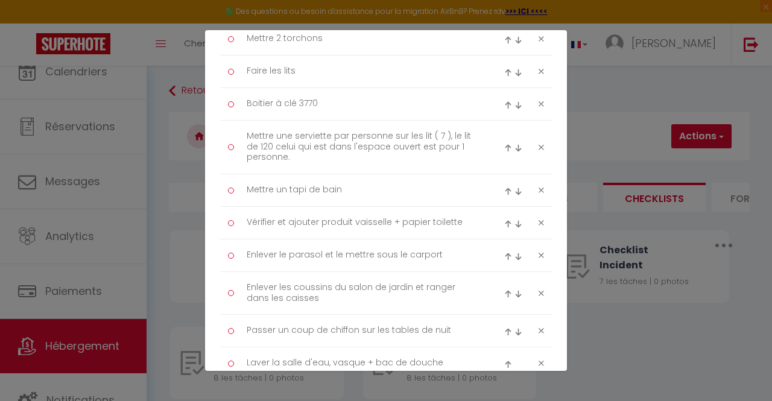
click at [504, 104] on img at bounding box center [508, 105] width 8 height 8
click at [504, 69] on img at bounding box center [508, 73] width 8 height 8
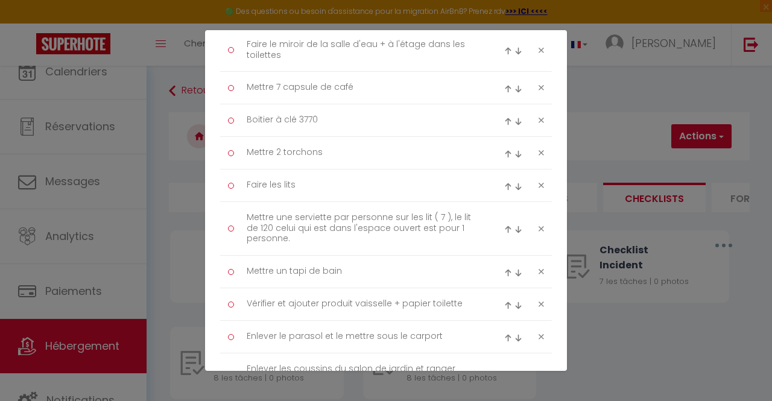
scroll to position [550, 0]
click at [504, 120] on img at bounding box center [508, 122] width 8 height 8
click at [504, 87] on img at bounding box center [508, 90] width 8 height 8
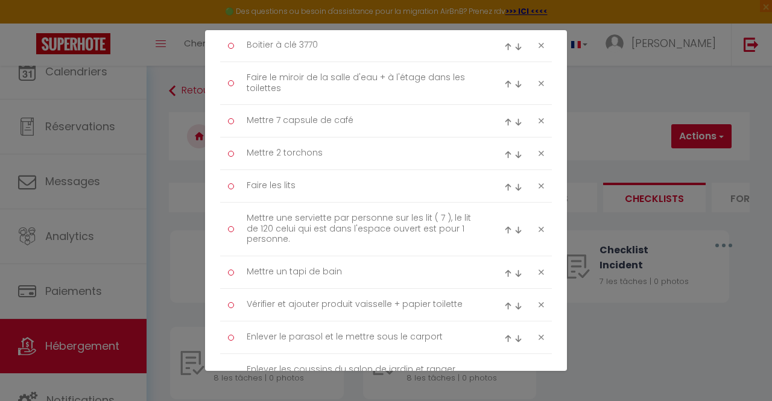
click at [504, 43] on img at bounding box center [508, 47] width 8 height 8
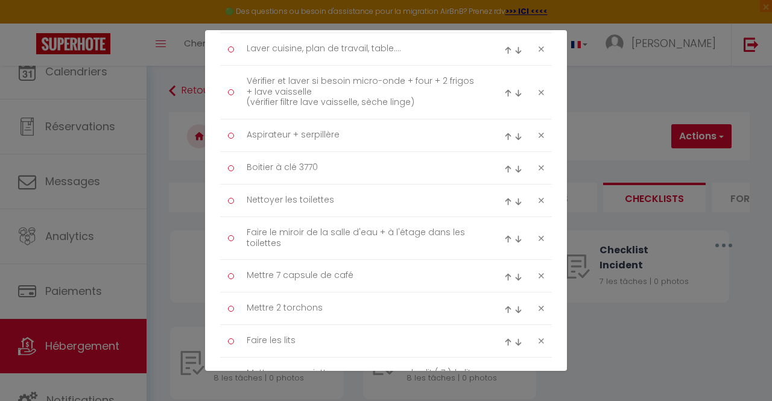
scroll to position [394, 0]
click at [504, 166] on img at bounding box center [508, 170] width 8 height 8
click at [504, 133] on img at bounding box center [508, 137] width 8 height 8
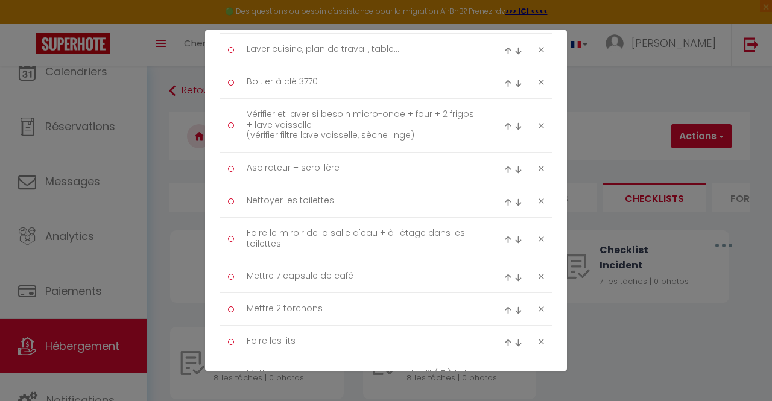
click at [504, 80] on img at bounding box center [508, 84] width 8 height 8
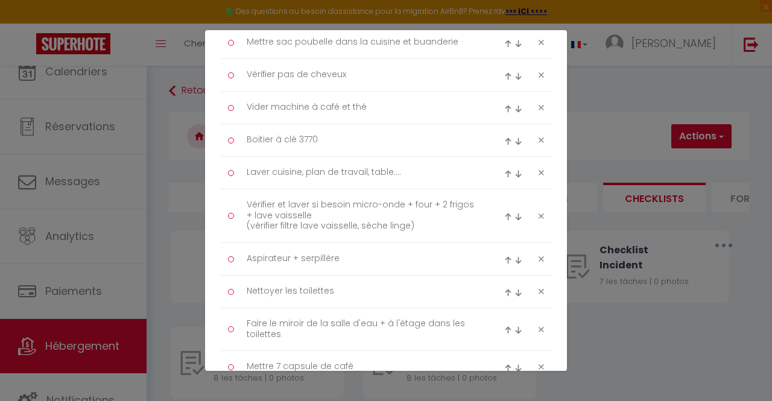
scroll to position [303, 0]
click at [504, 138] on img at bounding box center [508, 142] width 8 height 8
click at [504, 107] on img at bounding box center [508, 110] width 8 height 8
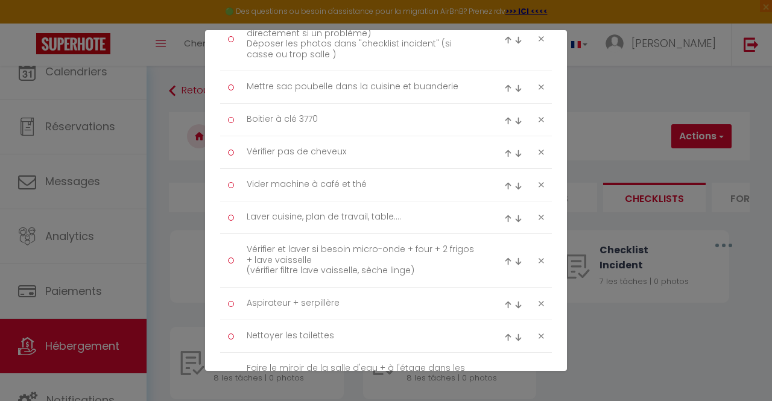
scroll to position [259, 0]
click at [504, 119] on img at bounding box center [508, 122] width 8 height 8
click at [504, 87] on img at bounding box center [508, 89] width 8 height 8
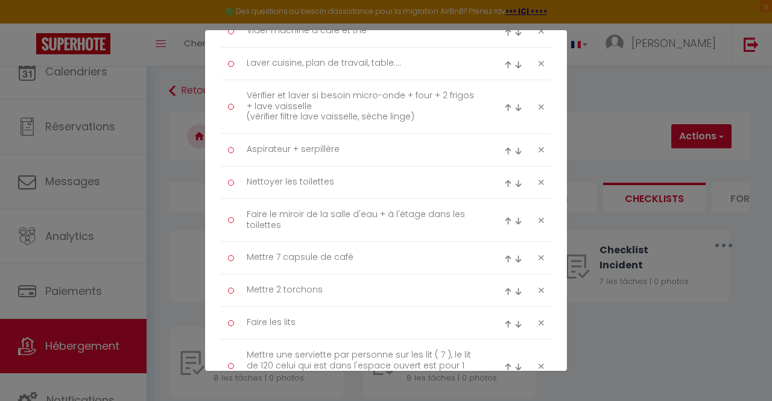
scroll to position [414, 0]
click at [347, 92] on textarea "Vérifier et laver si besoin micro-onde + four + 2 frigos + lave vaisselle (véri…" at bounding box center [361, 106] width 247 height 41
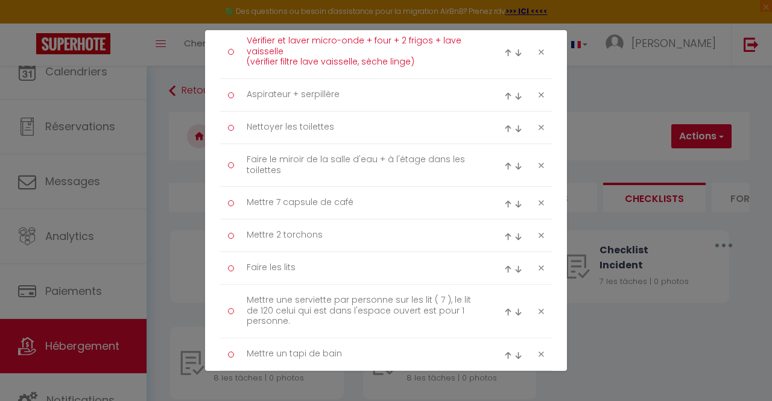
scroll to position [486, 0]
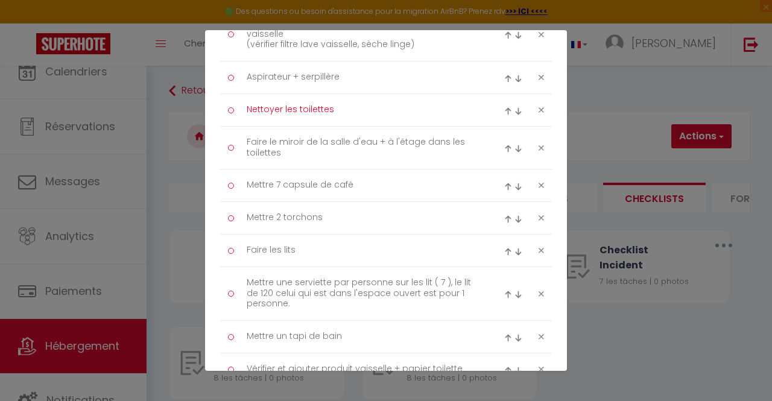
click at [351, 110] on textarea "Nettoyer les toilettes" at bounding box center [361, 110] width 247 height 20
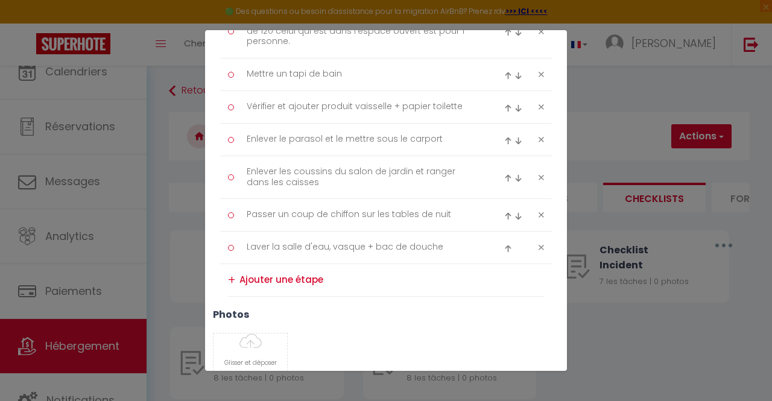
scroll to position [813, 0]
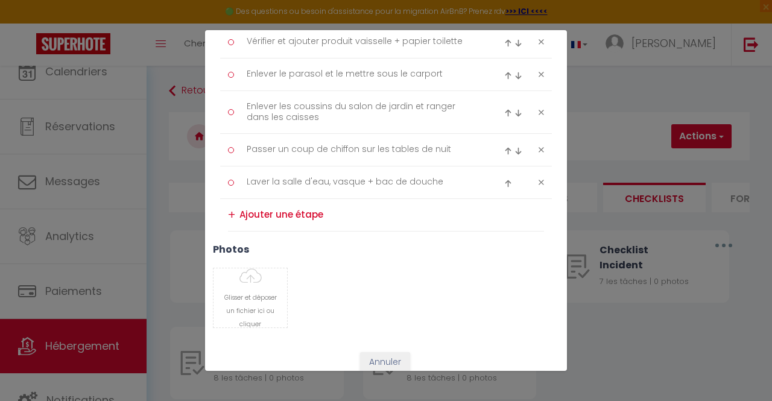
click at [303, 214] on textarea at bounding box center [391, 215] width 305 height 20
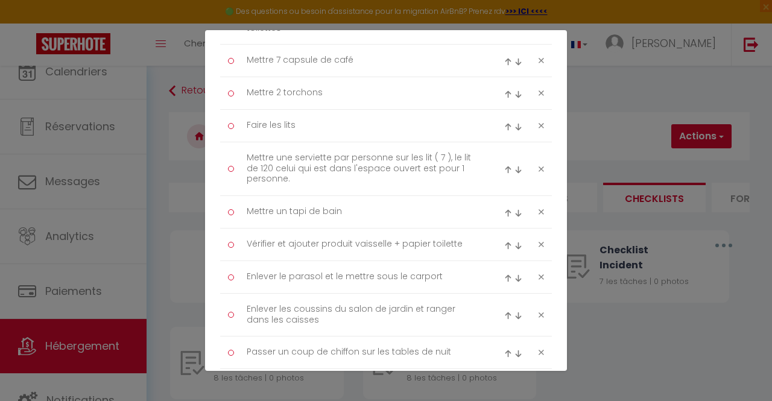
scroll to position [603, 0]
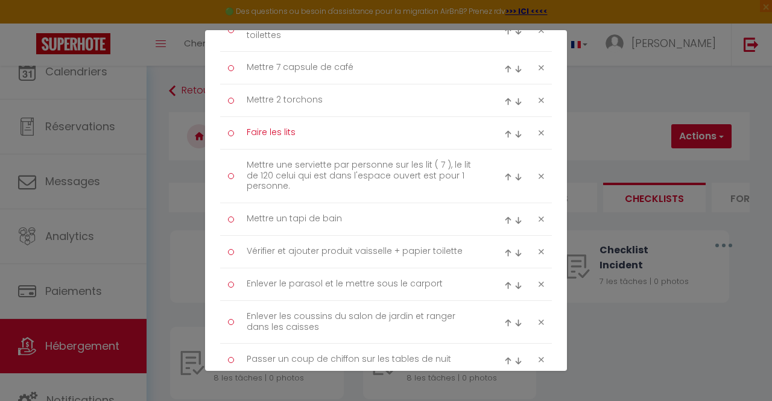
click at [311, 127] on textarea "Faire les lits" at bounding box center [361, 133] width 247 height 20
click at [370, 130] on textarea "Faire les lits (mettre les plaids sur les lits" at bounding box center [361, 133] width 247 height 20
click at [461, 127] on textarea "Faire les lits (mettre les plaids de couleur sur les lits" at bounding box center [361, 133] width 247 height 20
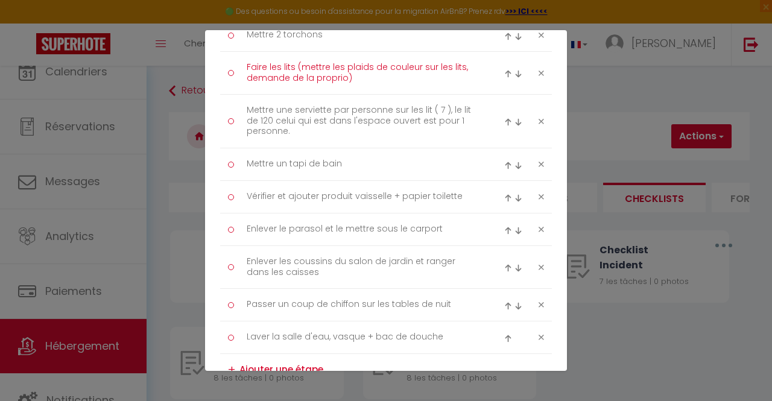
scroll to position [669, 0]
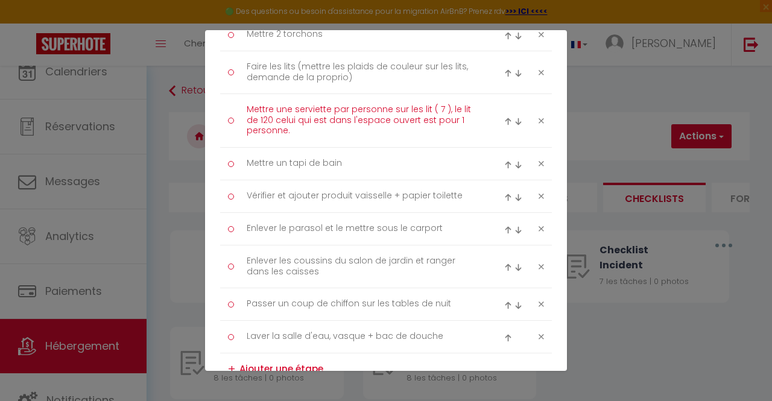
click at [335, 115] on textarea "Mettre une serviette par personne sur les lit ( 7 ), le lit de 120 celui qui es…" at bounding box center [361, 120] width 247 height 41
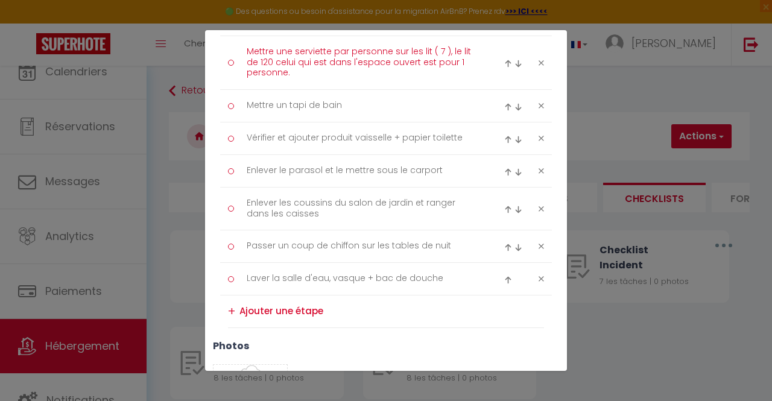
scroll to position [735, 0]
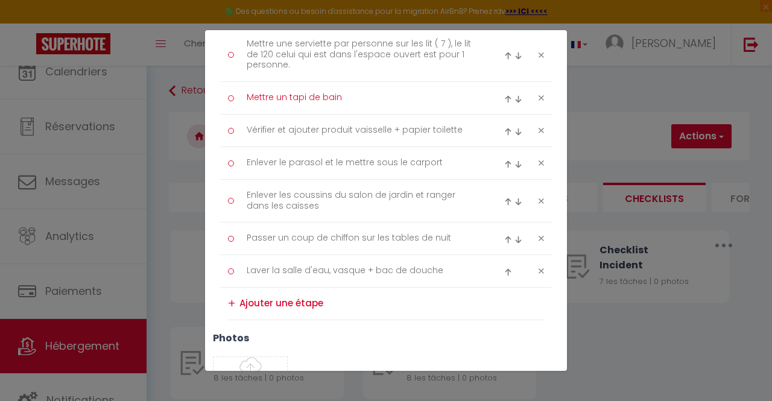
click at [304, 93] on textarea "Mettre un tapi de bain" at bounding box center [361, 98] width 247 height 20
click at [384, 135] on textarea "Vérifier et ajouter produit vaisselle + papier toilette" at bounding box center [361, 131] width 247 height 20
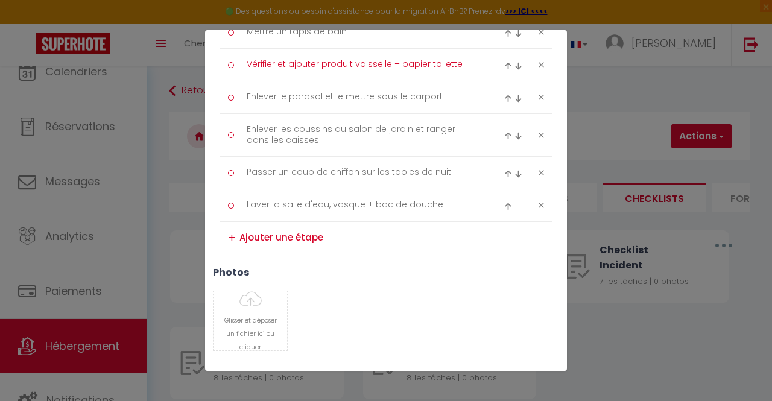
scroll to position [805, 0]
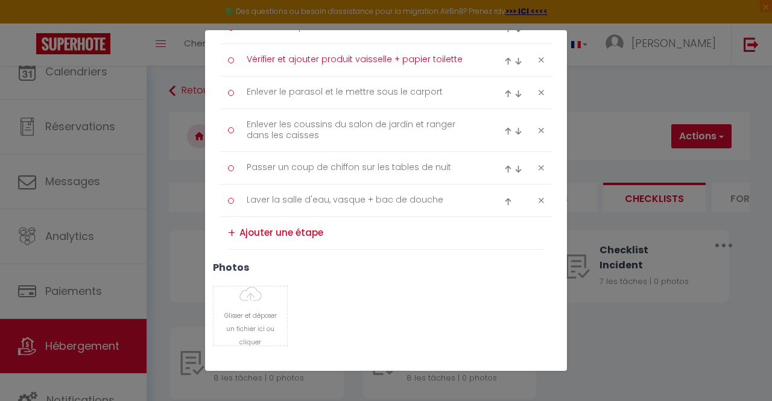
click at [468, 59] on textarea "Vérifier et ajouter produit vaisselle + papier toilette" at bounding box center [361, 60] width 247 height 20
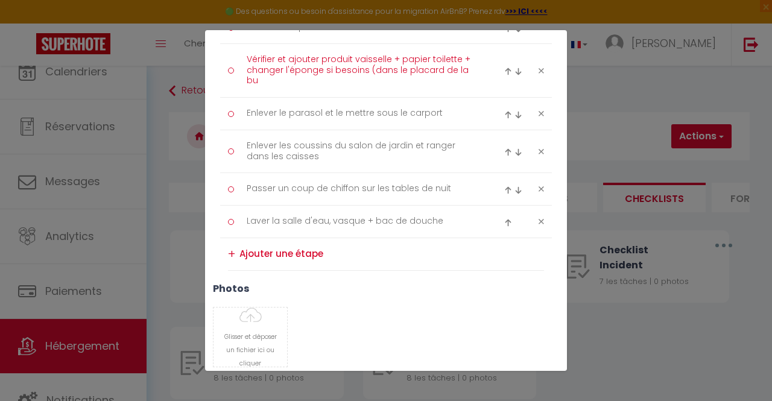
scroll to position [0, 0]
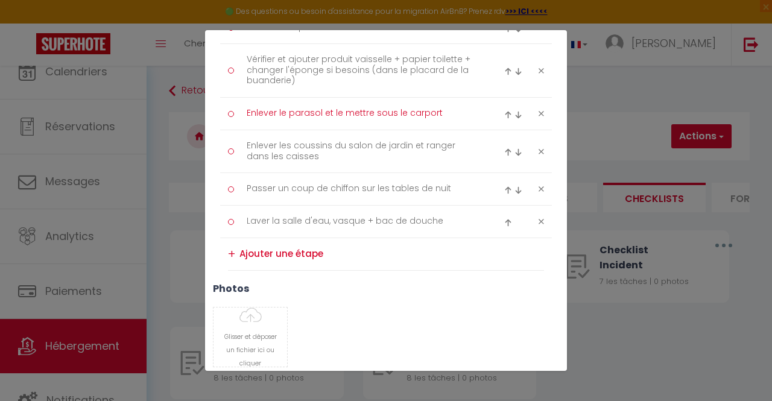
click at [308, 114] on textarea "Enlever le parasol et le mettre sous le carport" at bounding box center [361, 114] width 247 height 20
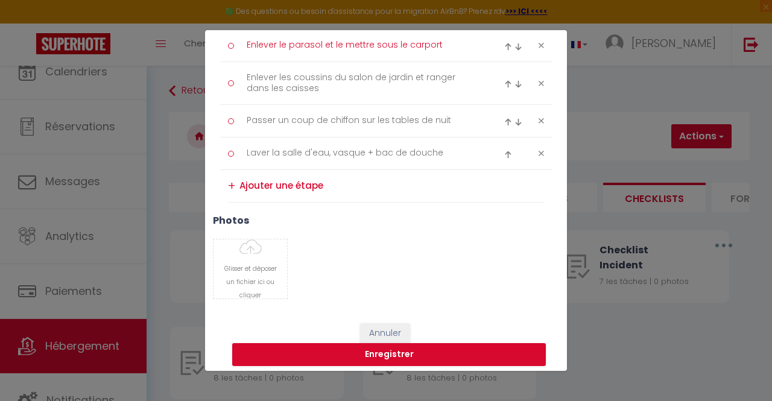
scroll to position [873, 0]
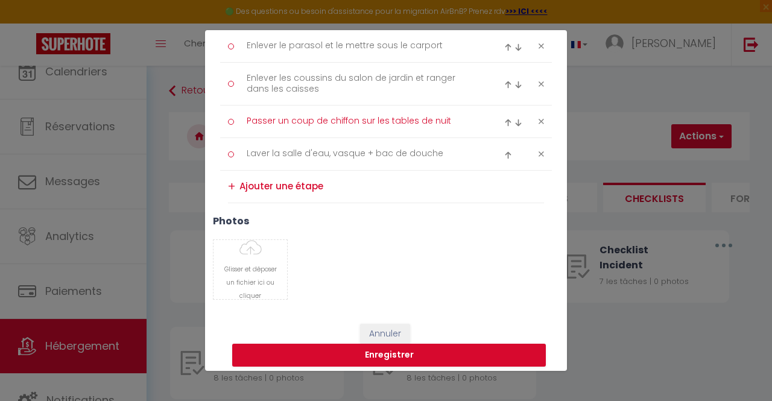
click at [446, 120] on textarea "Passer un coup de chiffon sur les tables de nuit" at bounding box center [361, 122] width 247 height 20
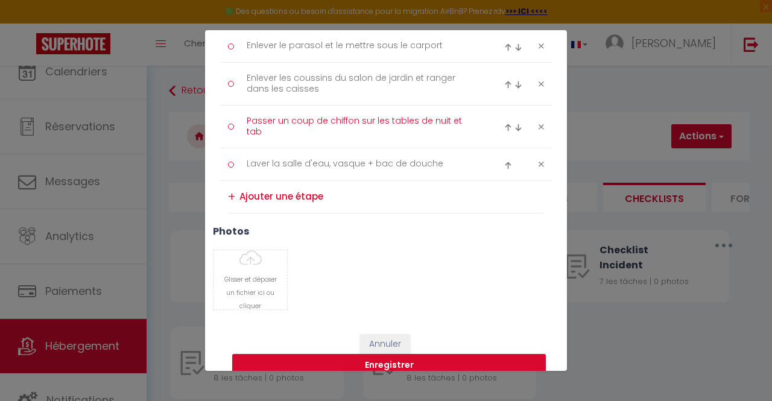
scroll to position [0, 0]
click at [283, 128] on textarea "Passer un coup de chiffon sur les tables de nuit et table du salon" at bounding box center [361, 127] width 247 height 30
click at [440, 116] on textarea "Passer un coup de chiffon sur les tables de nuuit salon" at bounding box center [361, 127] width 247 height 30
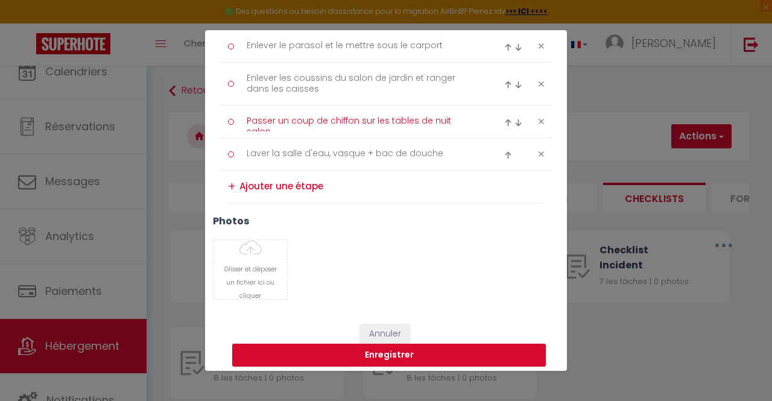
click at [444, 115] on textarea "Passer un coup de chiffon sur les tables de nuit salon" at bounding box center [361, 122] width 247 height 20
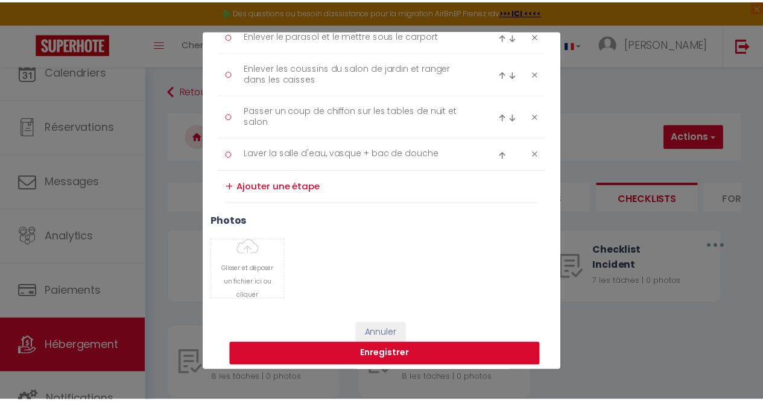
scroll to position [885, 0]
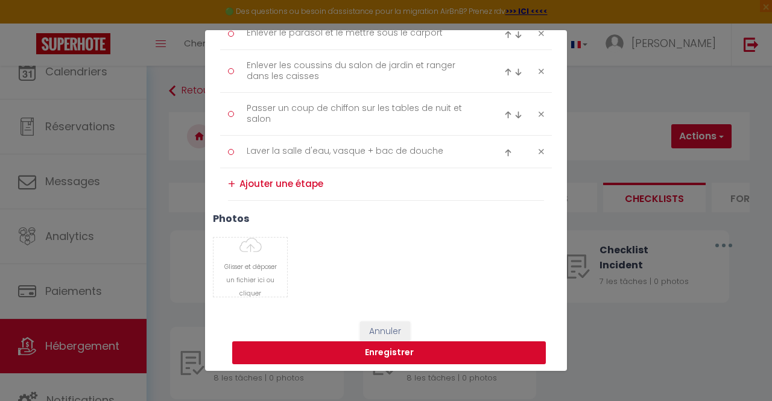
click at [323, 344] on button "Enregistrer" at bounding box center [389, 352] width 314 height 23
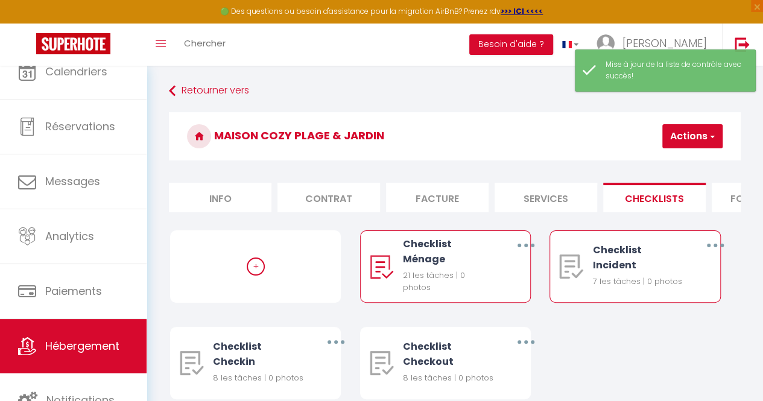
click at [709, 249] on button "button" at bounding box center [716, 245] width 32 height 23
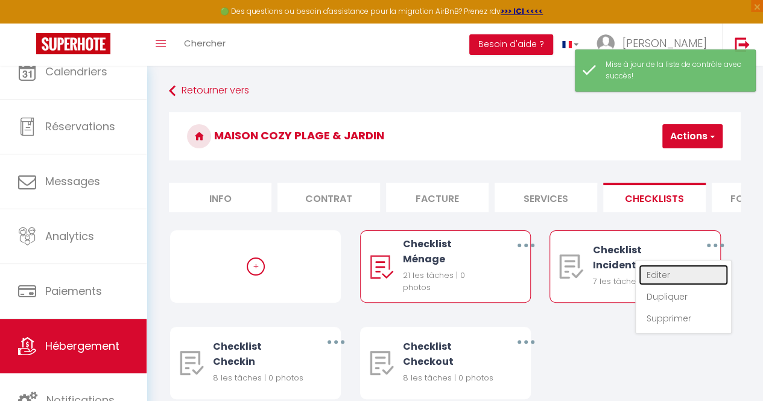
click at [697, 277] on link "Editer" at bounding box center [683, 275] width 89 height 21
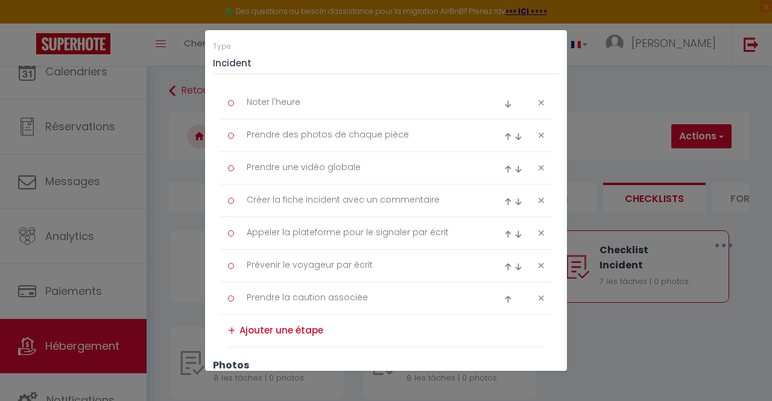
scroll to position [138, 0]
click at [318, 97] on textarea "Noter l'heure" at bounding box center [361, 102] width 247 height 20
click at [539, 198] on icon at bounding box center [541, 199] width 5 height 9
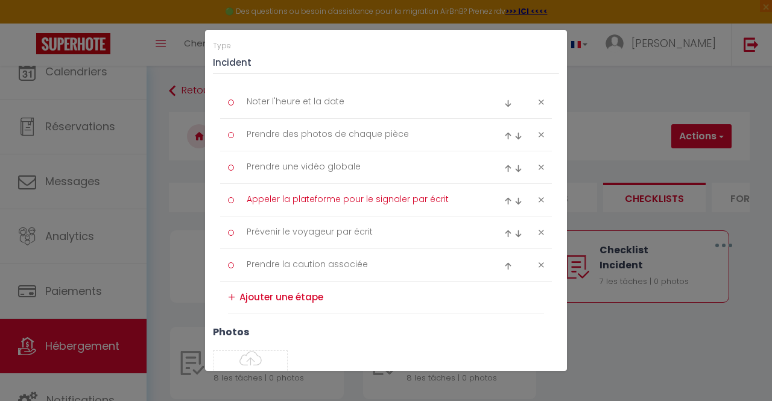
click at [445, 199] on textarea "Appeler la plateforme pour le signaler par écrit" at bounding box center [361, 200] width 247 height 20
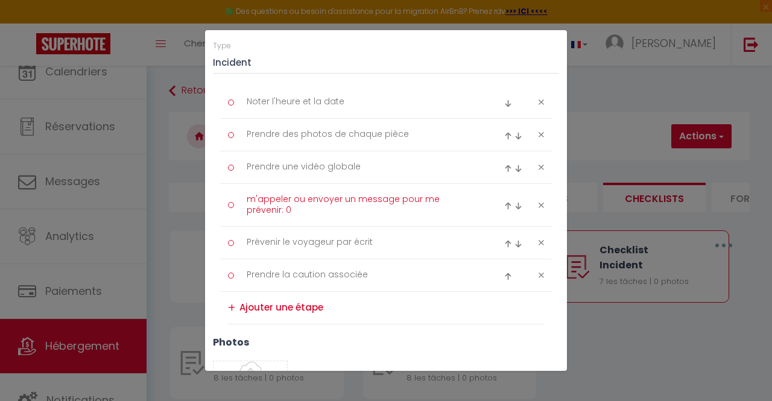
scroll to position [0, 0]
click at [256, 192] on textarea "m'appeler ou envoyer un message pour me prévenir: [PHONE_NUMBER]" at bounding box center [361, 205] width 247 height 30
click at [255, 197] on textarea "m'appeler ou envoyer un message pour me prévenir: [PHONE_NUMBER]" at bounding box center [361, 205] width 247 height 30
click at [535, 241] on div at bounding box center [523, 243] width 55 height 14
click at [539, 239] on icon at bounding box center [541, 242] width 5 height 9
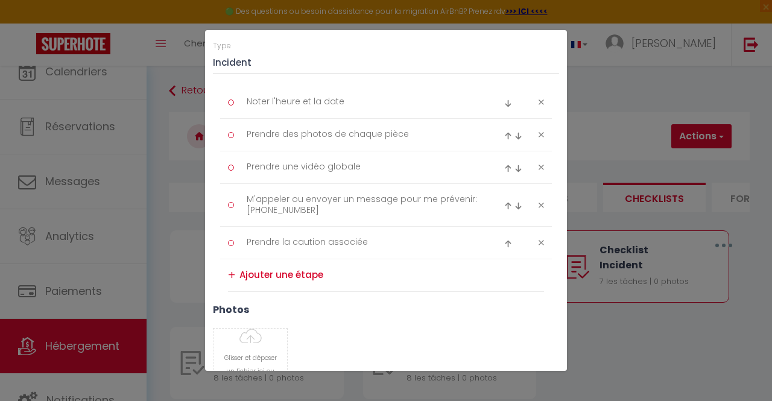
click at [539, 239] on icon at bounding box center [541, 242] width 5 height 9
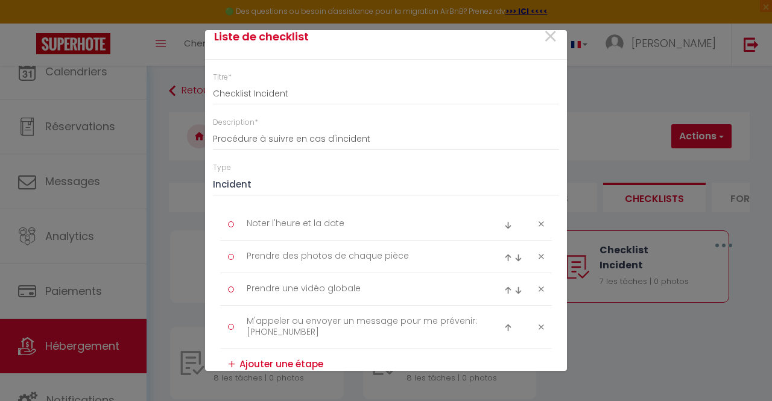
scroll to position [12, 0]
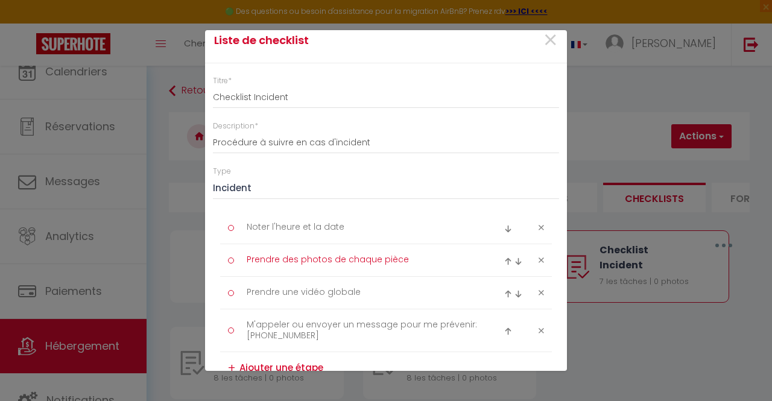
click at [413, 258] on textarea "Prendre des photos de chaque pièce" at bounding box center [361, 260] width 247 height 20
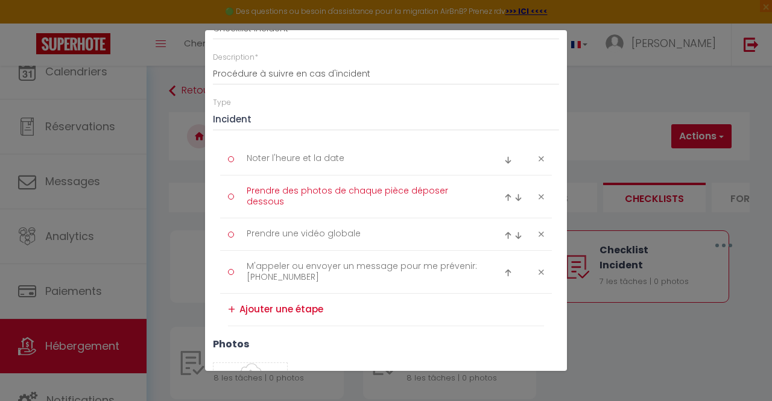
scroll to position [93, 0]
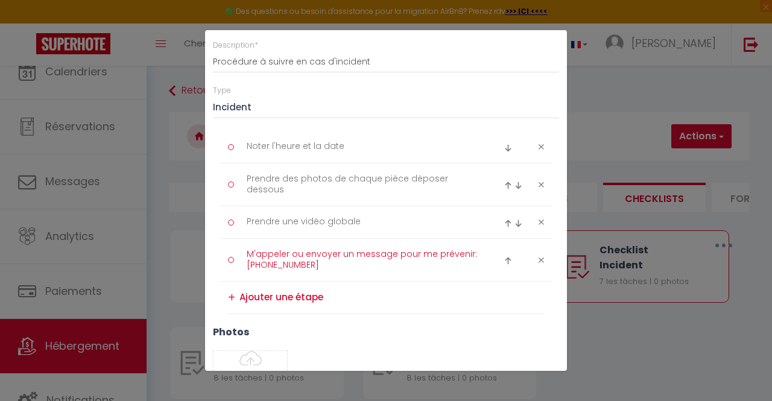
click at [413, 258] on textarea "M'appeler ou envoyer un message pour me prévenir: [PHONE_NUMBER]" at bounding box center [361, 260] width 247 height 30
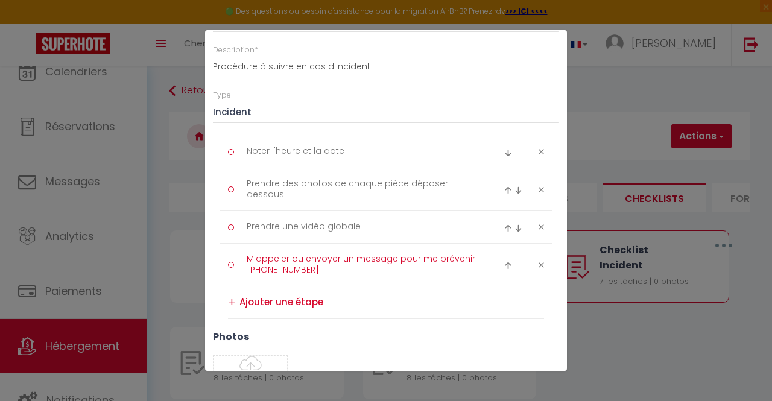
scroll to position [98, 0]
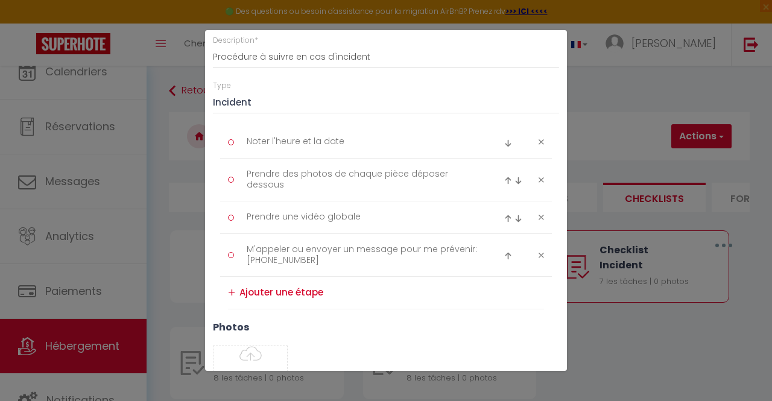
click at [364, 284] on textarea at bounding box center [391, 293] width 305 height 20
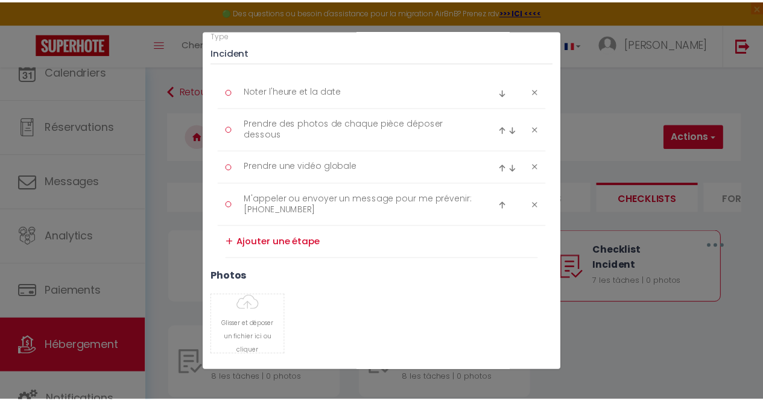
scroll to position [210, 0]
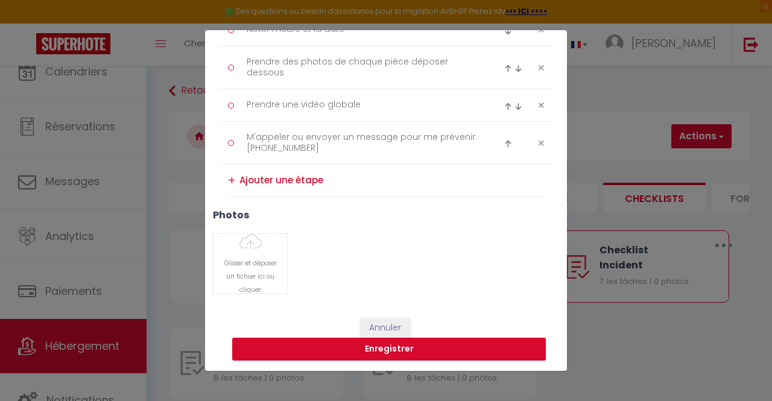
click at [410, 343] on button "Enregistrer" at bounding box center [389, 349] width 314 height 23
